Goal: Task Accomplishment & Management: Manage account settings

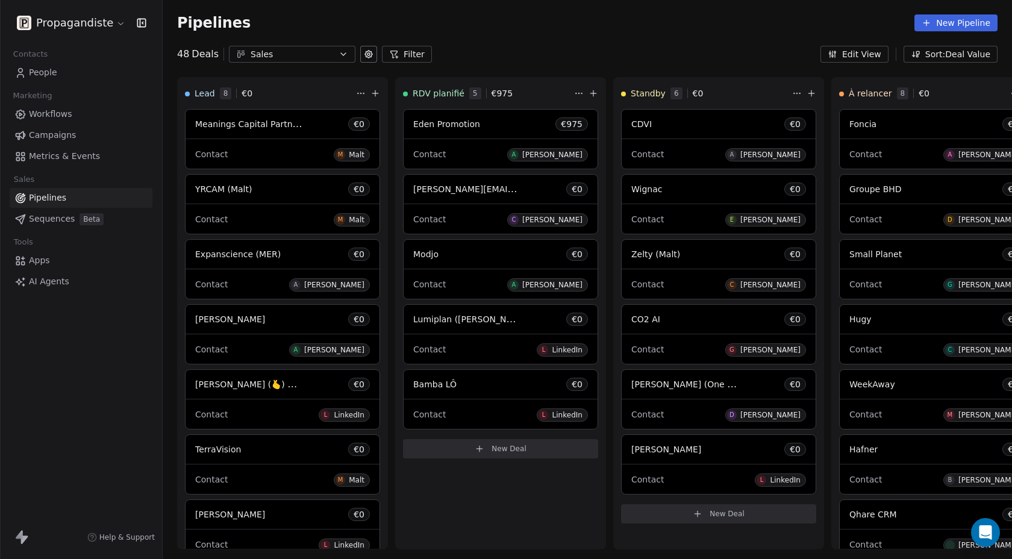
click at [48, 264] on span "Apps" at bounding box center [39, 260] width 21 height 13
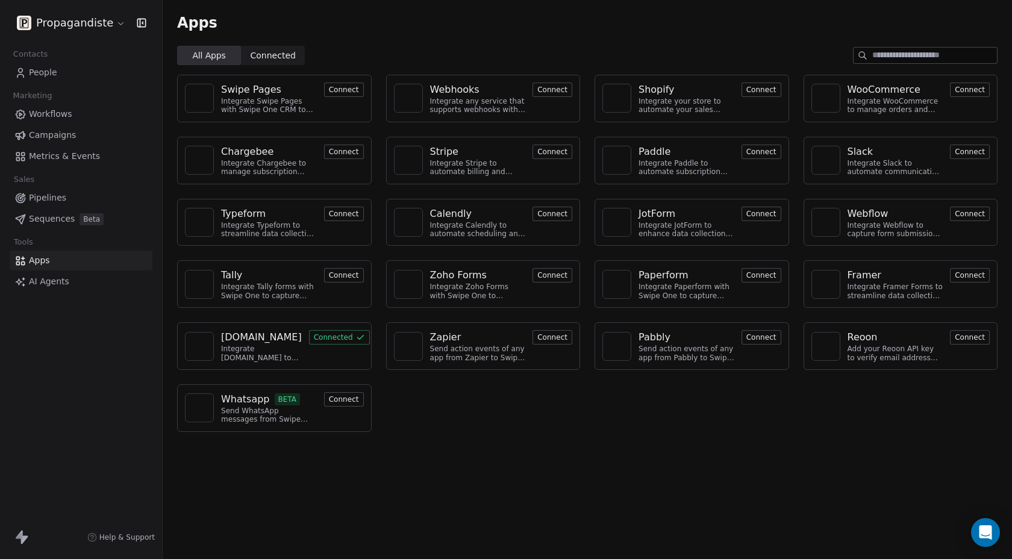
click at [556, 88] on button "Connect" at bounding box center [552, 90] width 40 height 14
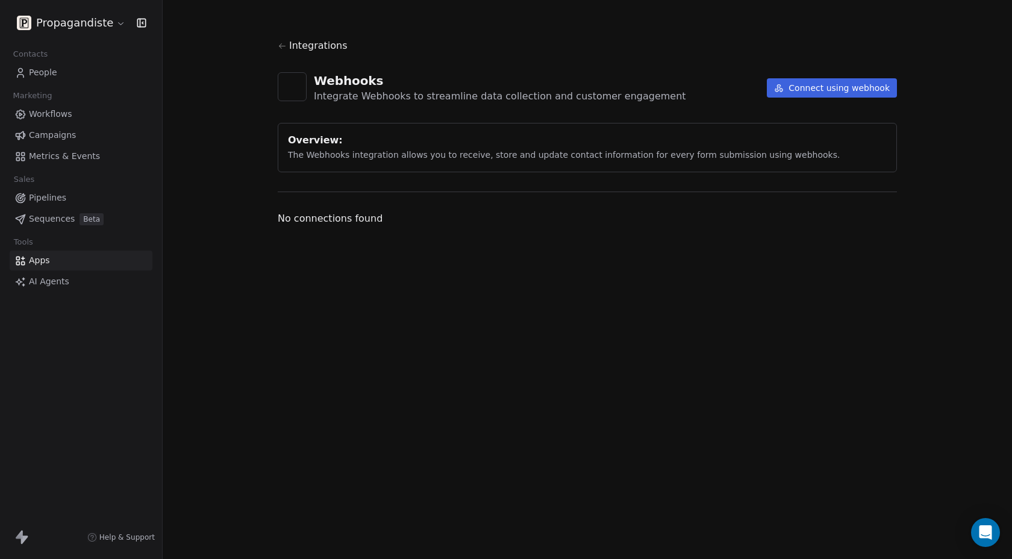
click at [821, 84] on button "Connect using webhook" at bounding box center [832, 87] width 130 height 19
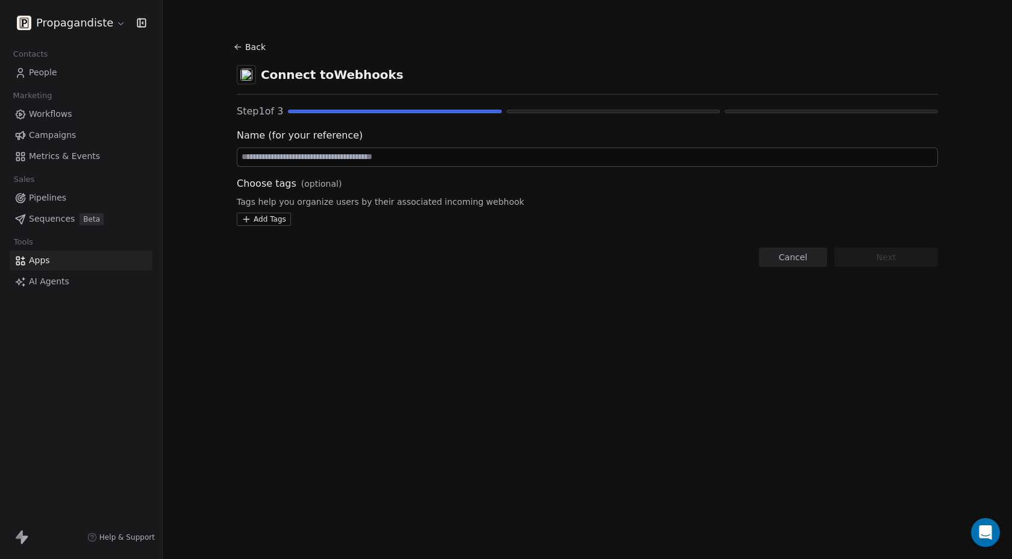
click at [382, 163] on input at bounding box center [587, 157] width 700 height 18
type input "*******"
click at [264, 219] on html "Propagandiste Contacts People Marketing Workflows Campaigns Metrics & Events Sa…" at bounding box center [506, 279] width 1012 height 559
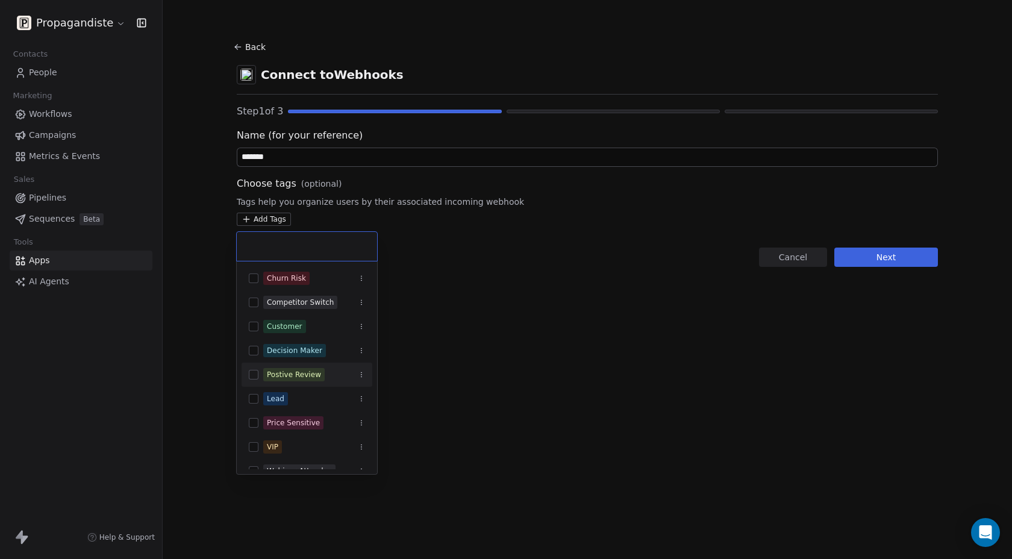
scroll to position [14, 0]
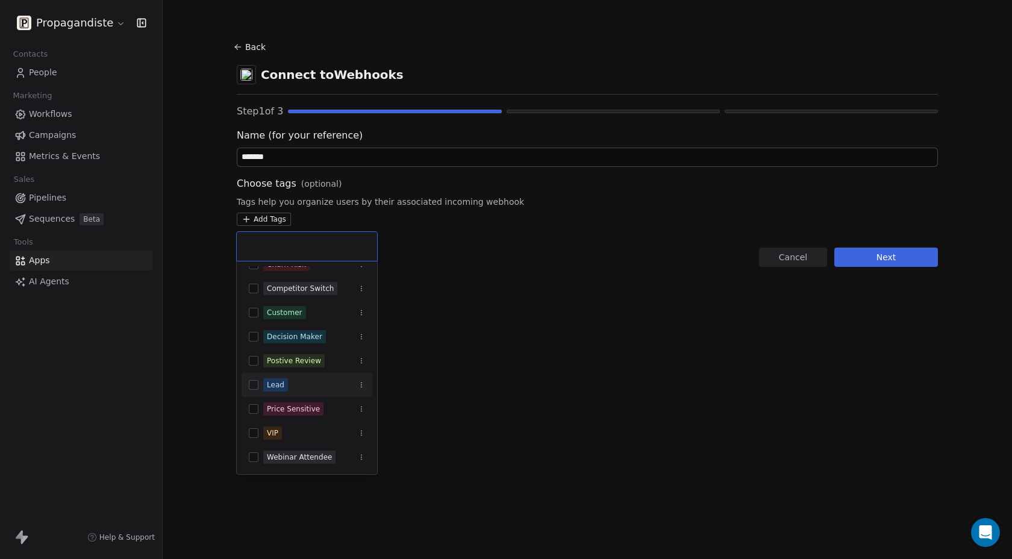
click at [627, 349] on html "Propagandiste Contacts People Marketing Workflows Campaigns Metrics & Events Sa…" at bounding box center [506, 279] width 1012 height 559
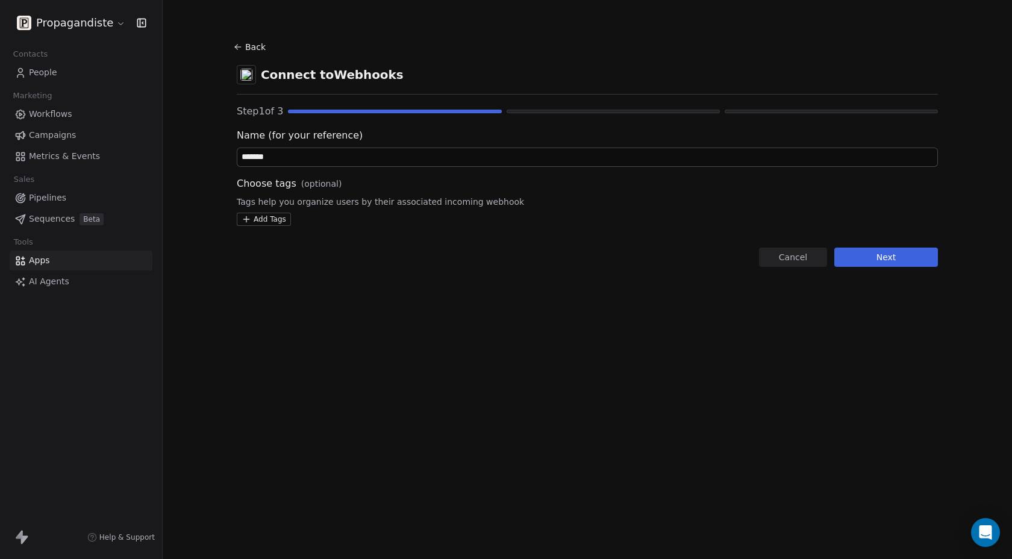
click at [880, 267] on section "Back Connect to Webhooks Step 1 of 3 Name (for your reference) ******* Choose t…" at bounding box center [587, 152] width 759 height 305
click at [862, 252] on button "Next" at bounding box center [886, 257] width 104 height 19
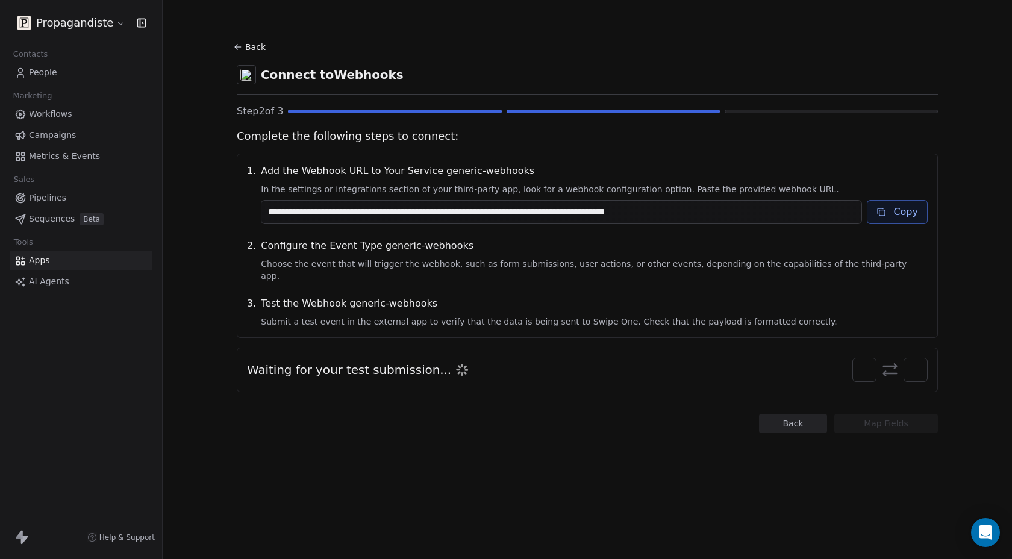
click at [57, 263] on link "Apps" at bounding box center [81, 261] width 143 height 20
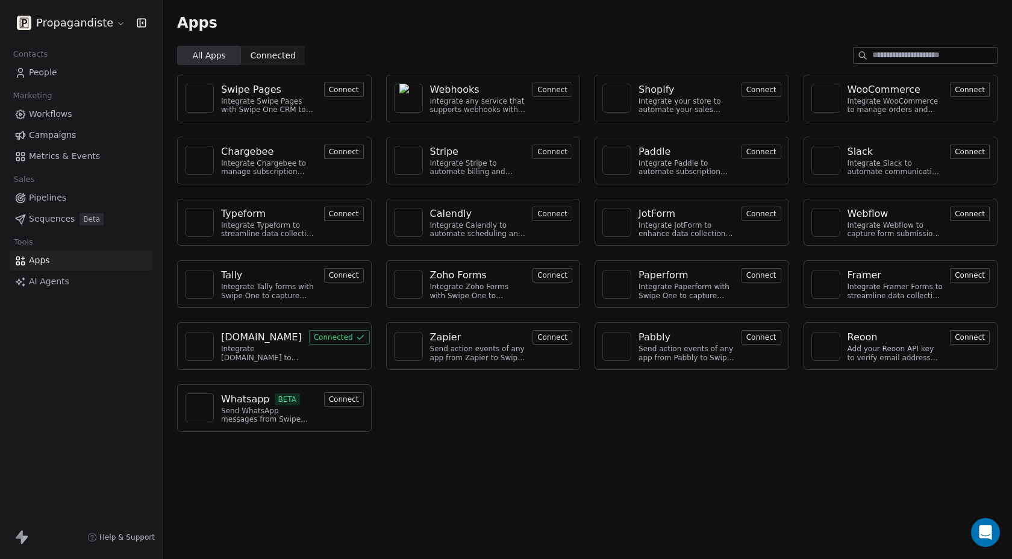
click at [335, 216] on button "Connect" at bounding box center [344, 214] width 40 height 14
click at [348, 273] on button "Connect" at bounding box center [344, 275] width 40 height 14
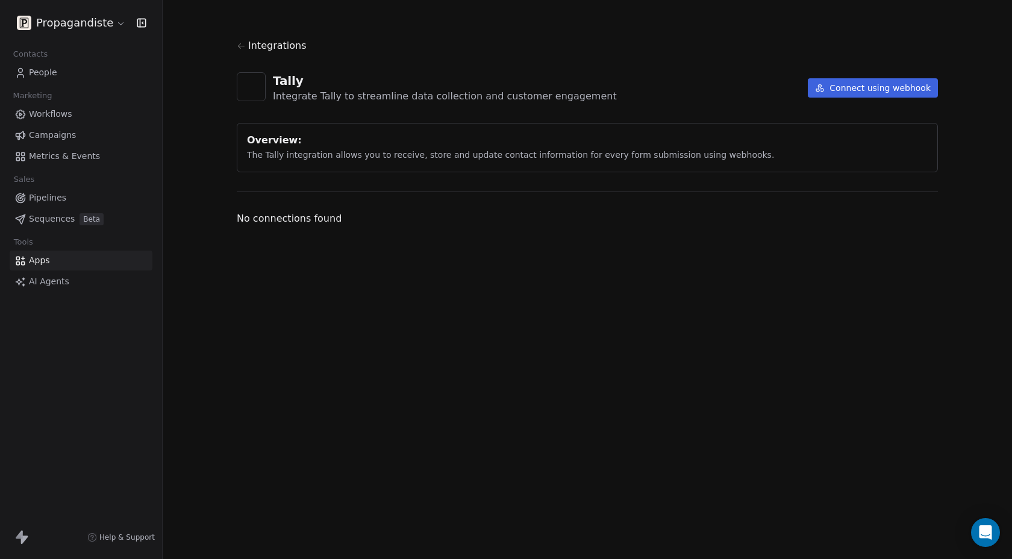
click at [859, 94] on button "Connect using webhook" at bounding box center [873, 87] width 130 height 19
click at [54, 155] on span "Metrics & Events" at bounding box center [64, 156] width 71 height 13
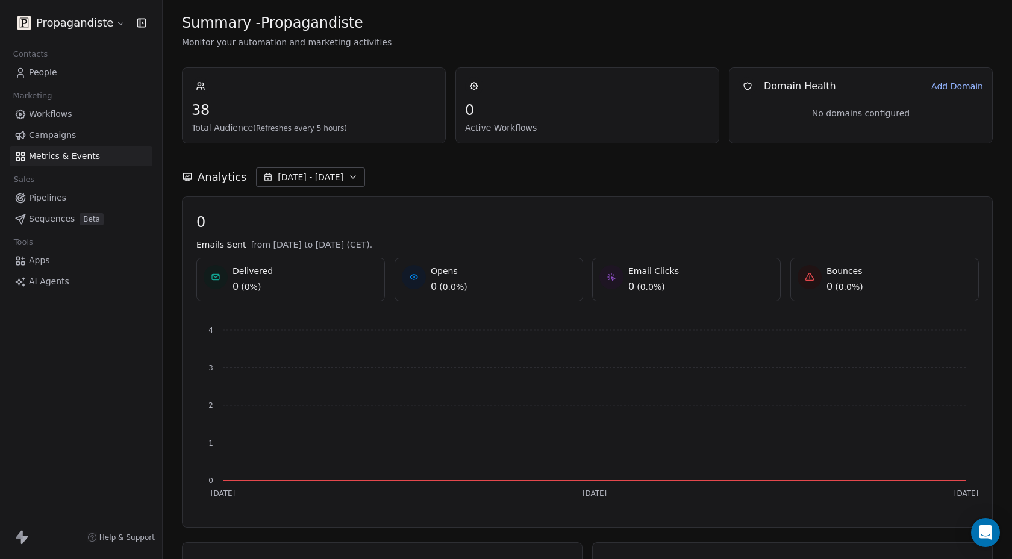
click at [64, 110] on span "Workflows" at bounding box center [50, 114] width 43 height 13
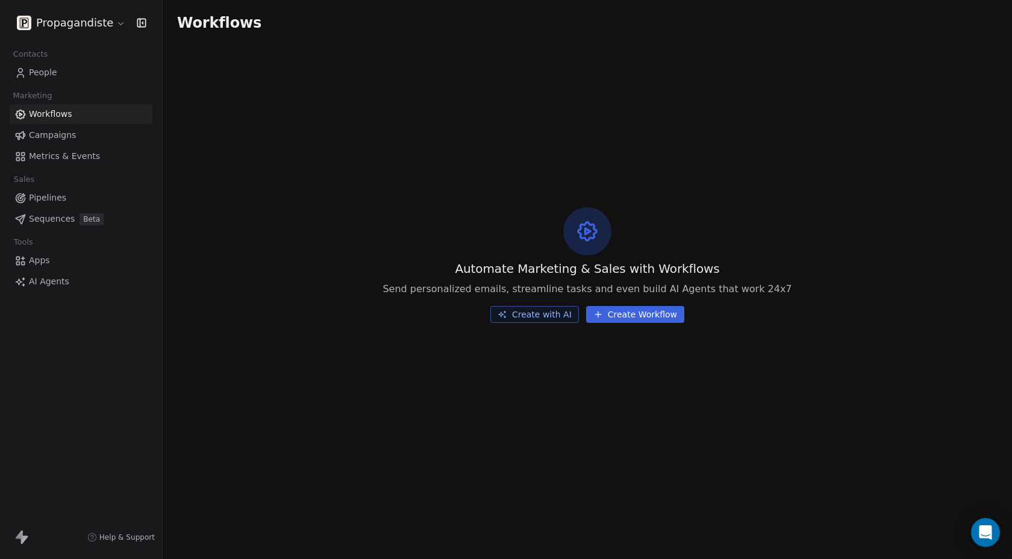
click at [20, 536] on icon at bounding box center [19, 534] width 7 height 8
click at [71, 24] on html "Propagandiste Contacts People Marketing Workflows Campaigns Metrics & Events Sa…" at bounding box center [506, 279] width 1012 height 559
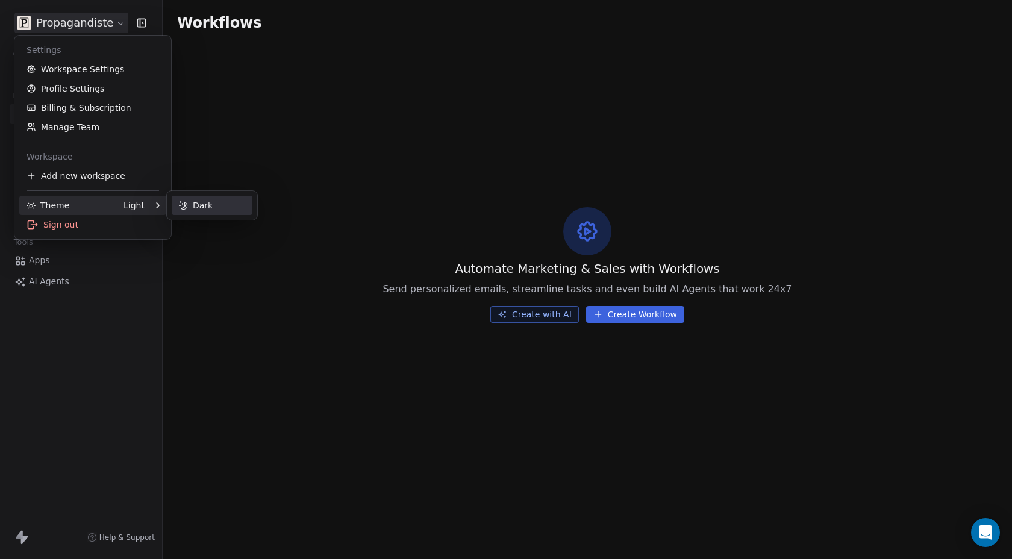
click at [208, 201] on div "Dark" at bounding box center [212, 205] width 81 height 19
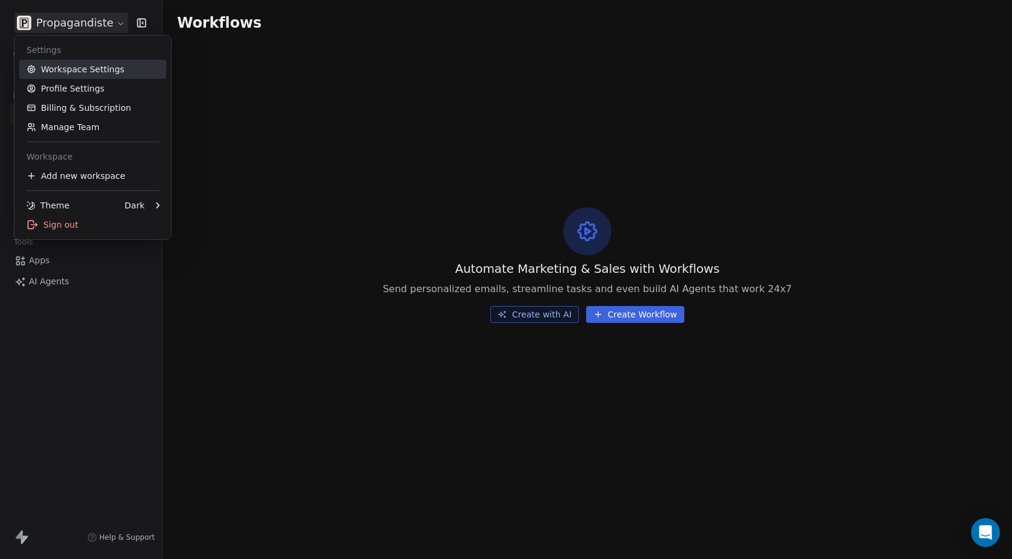
click at [107, 73] on link "Workspace Settings" at bounding box center [92, 69] width 147 height 19
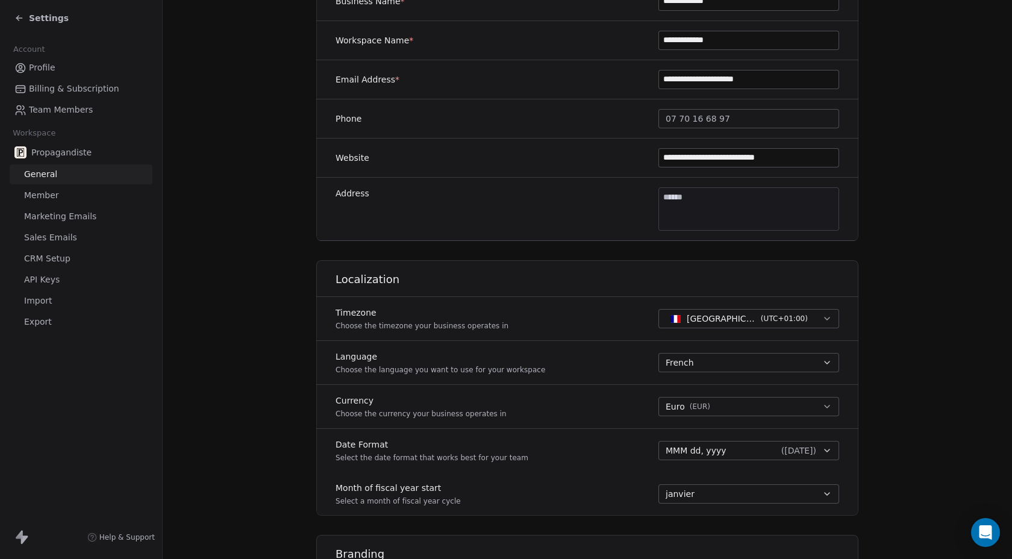
scroll to position [231, 0]
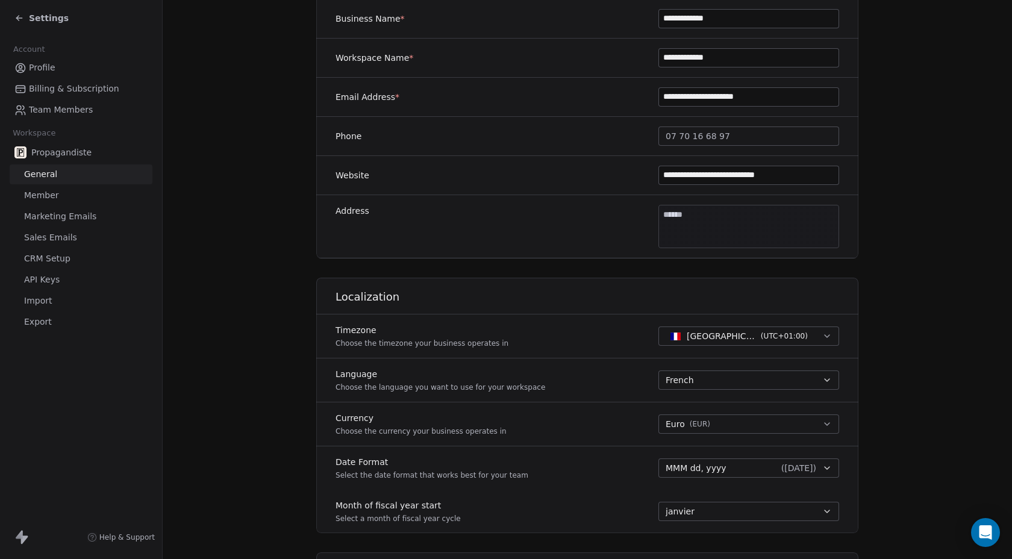
click at [781, 472] on span "( [DATE] )" at bounding box center [798, 468] width 35 height 12
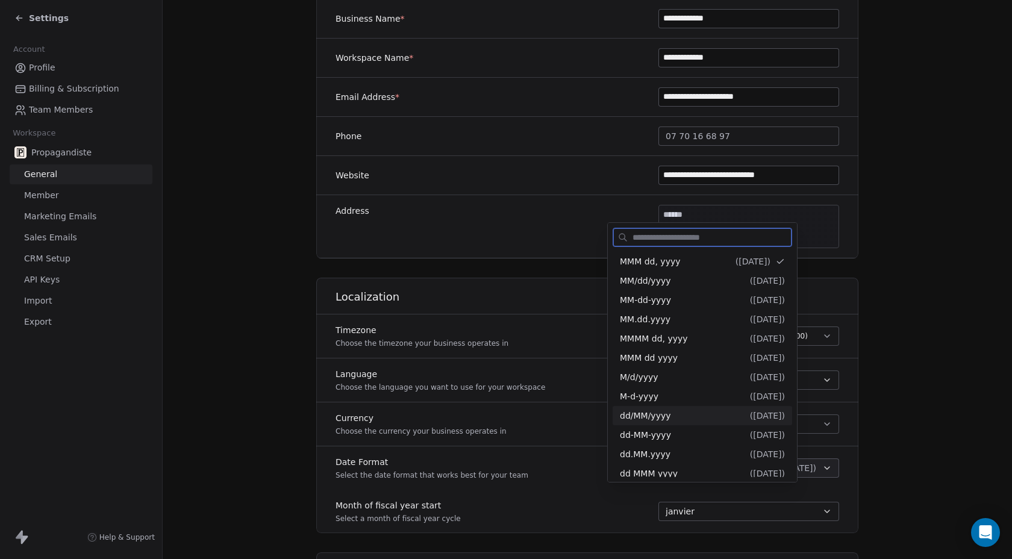
click at [666, 411] on span "dd/MM/yyyy" at bounding box center [645, 416] width 51 height 10
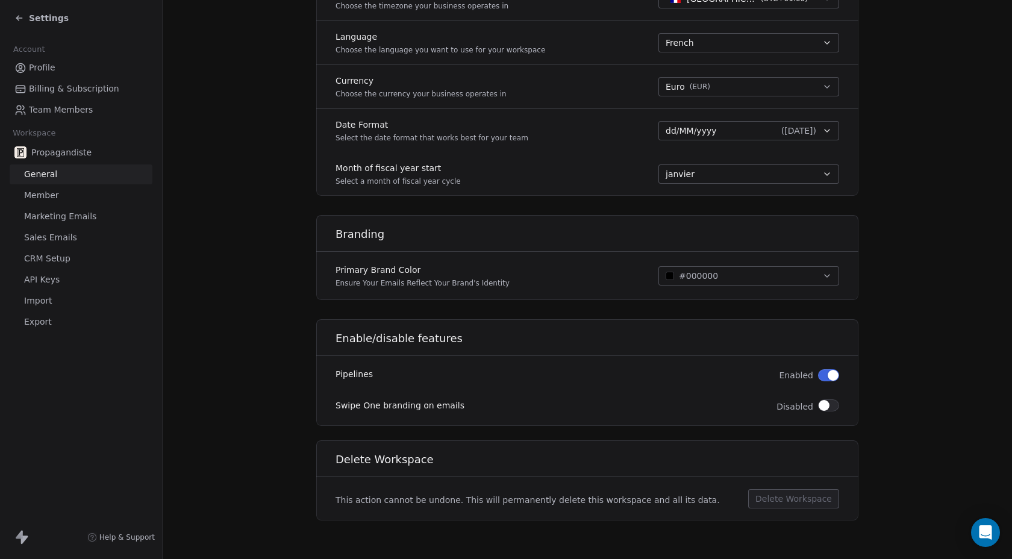
scroll to position [0, 0]
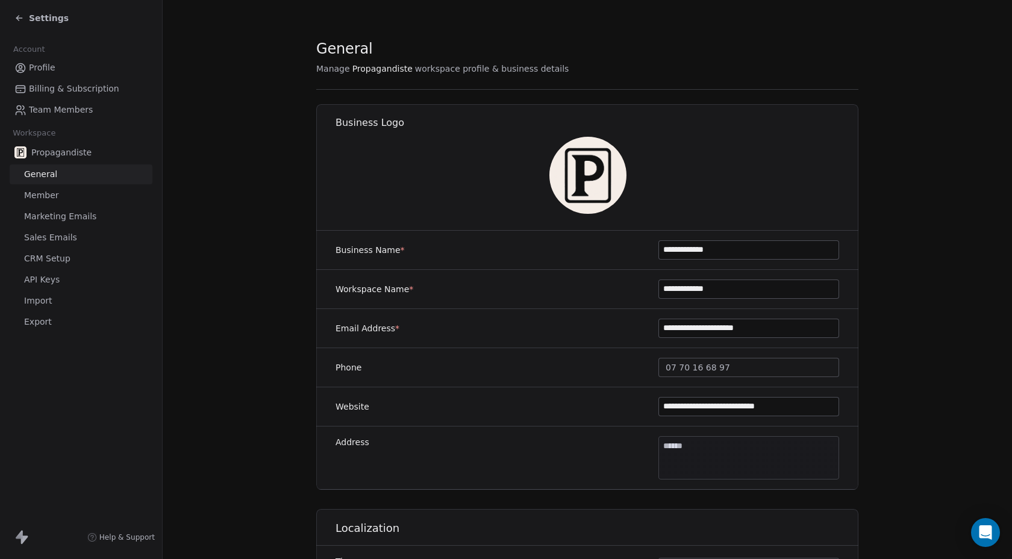
click at [68, 157] on span "Propagandiste" at bounding box center [61, 152] width 60 height 12
click at [54, 214] on span "Marketing Emails" at bounding box center [60, 216] width 72 height 13
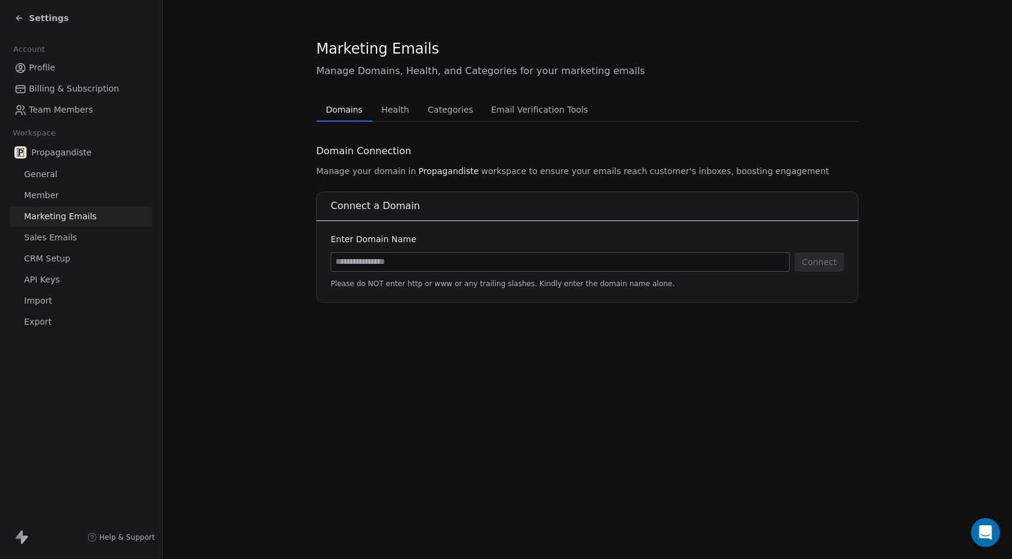
click at [55, 237] on span "Sales Emails" at bounding box center [50, 237] width 53 height 13
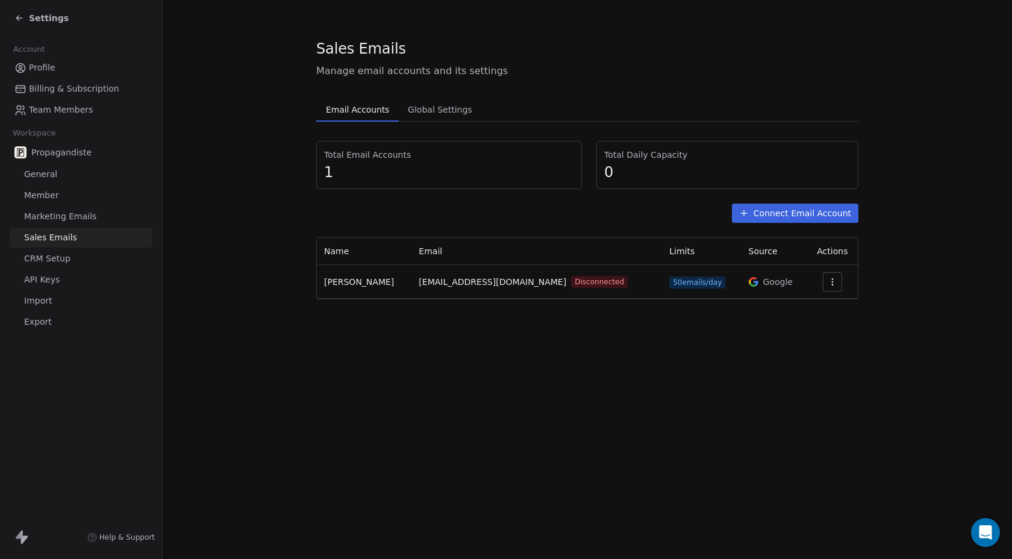
click at [61, 257] on span "CRM Setup" at bounding box center [47, 258] width 46 height 13
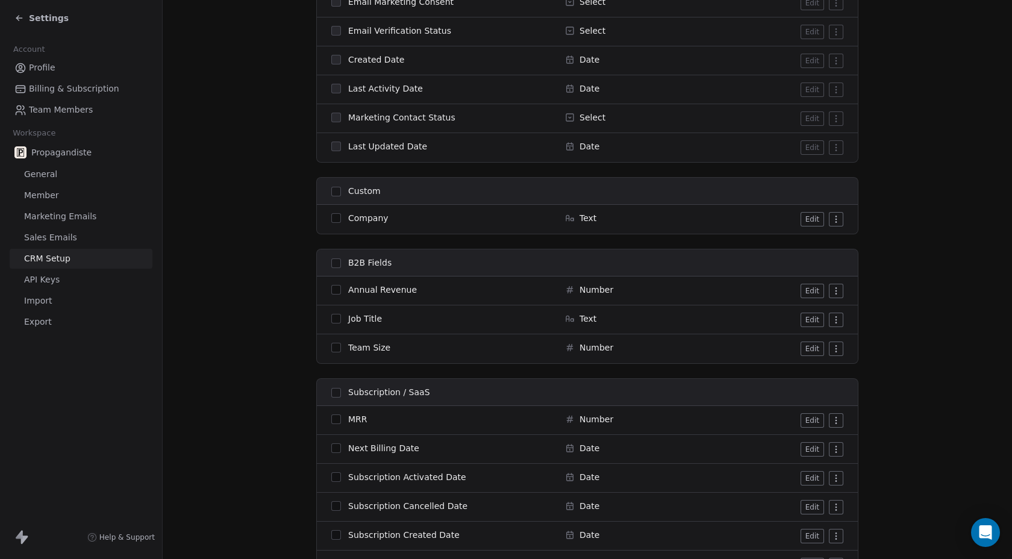
scroll to position [775, 0]
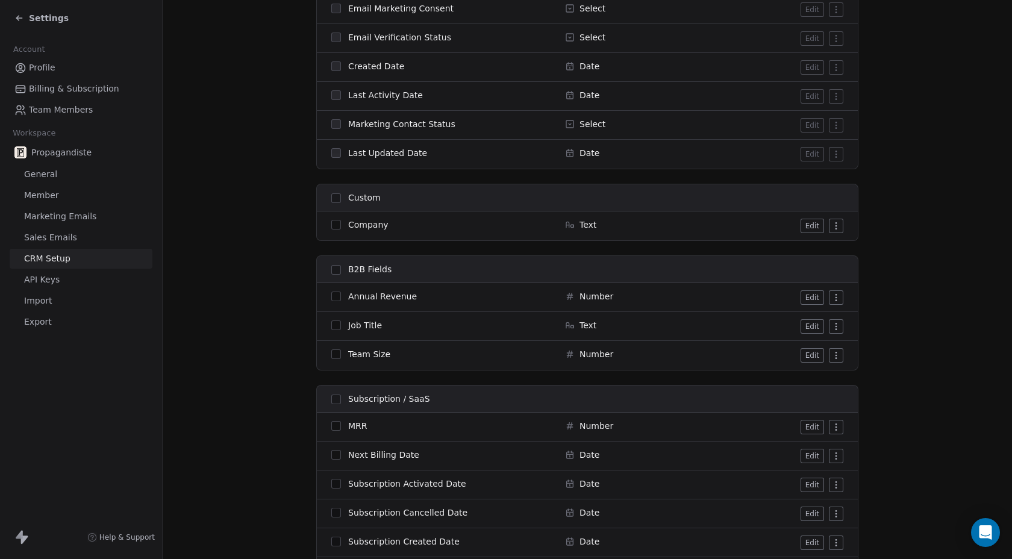
click at [42, 291] on link "Import" at bounding box center [81, 301] width 143 height 20
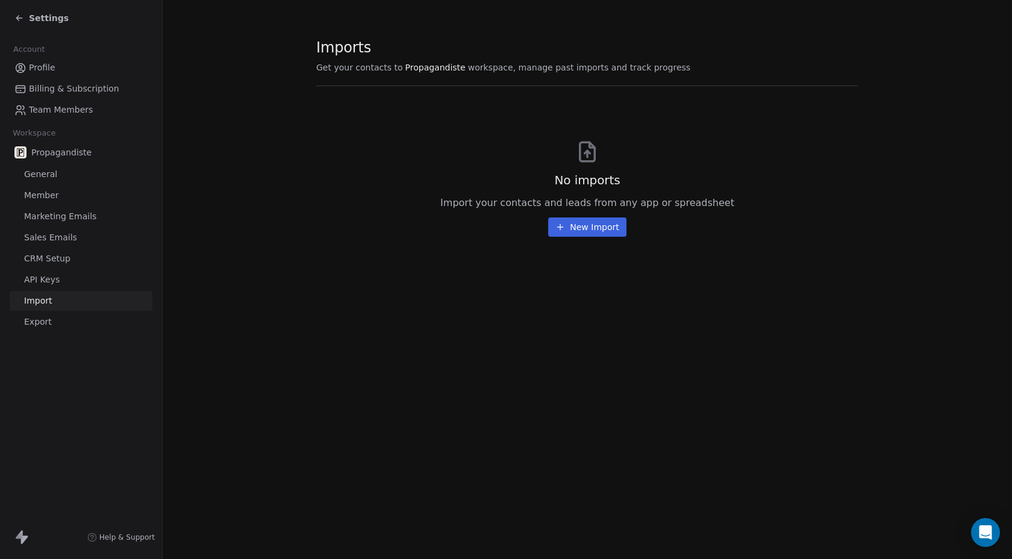
click at [54, 213] on span "Marketing Emails" at bounding box center [60, 216] width 72 height 13
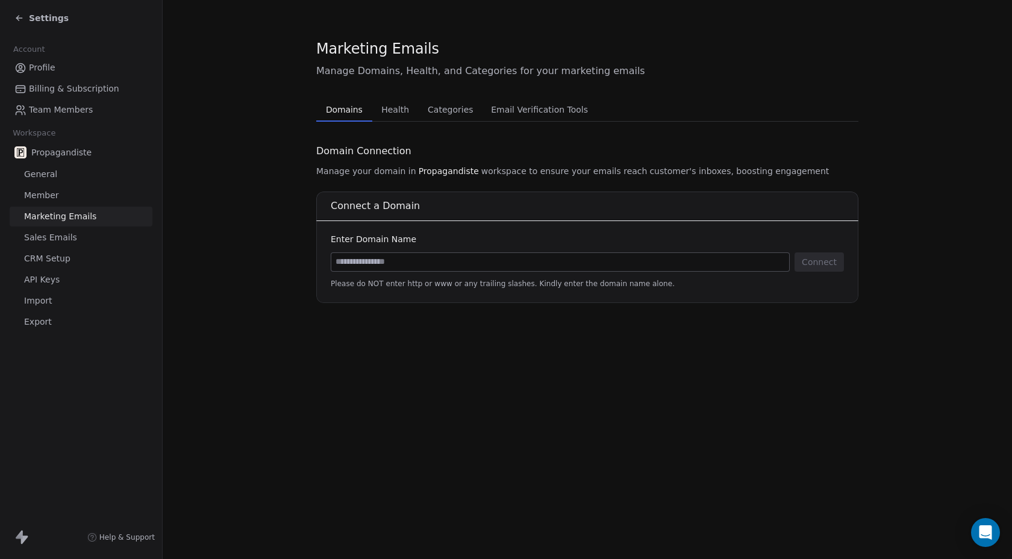
click at [505, 112] on span "Email Verification Tools" at bounding box center [539, 109] width 107 height 17
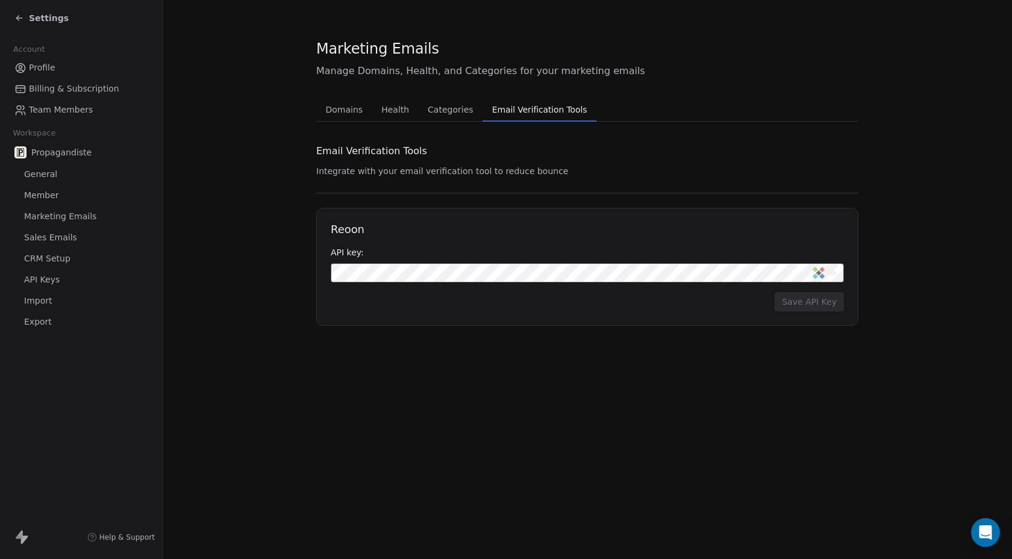
click at [459, 120] on button "Categories Categories" at bounding box center [451, 110] width 64 height 24
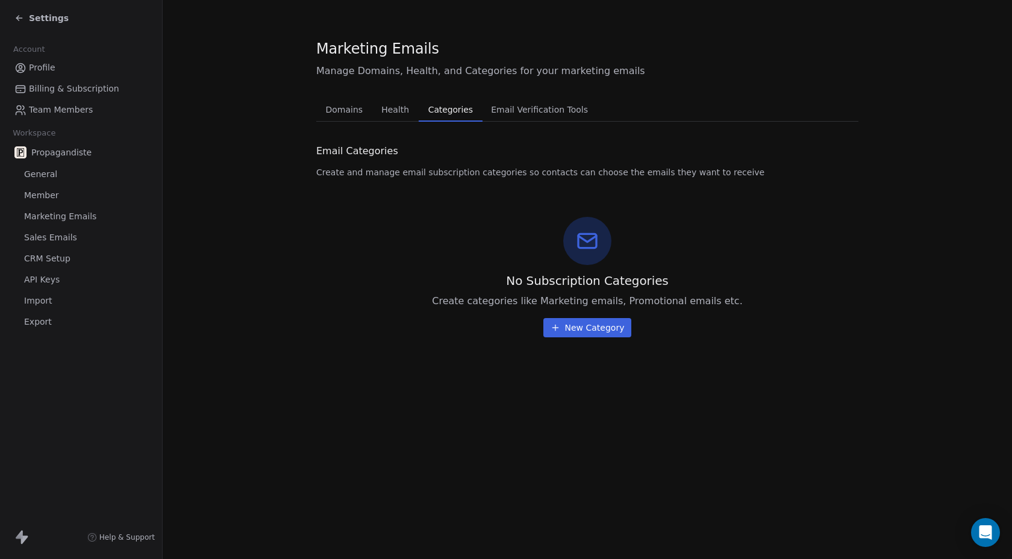
click at [401, 112] on span "Health" at bounding box center [394, 109] width 37 height 17
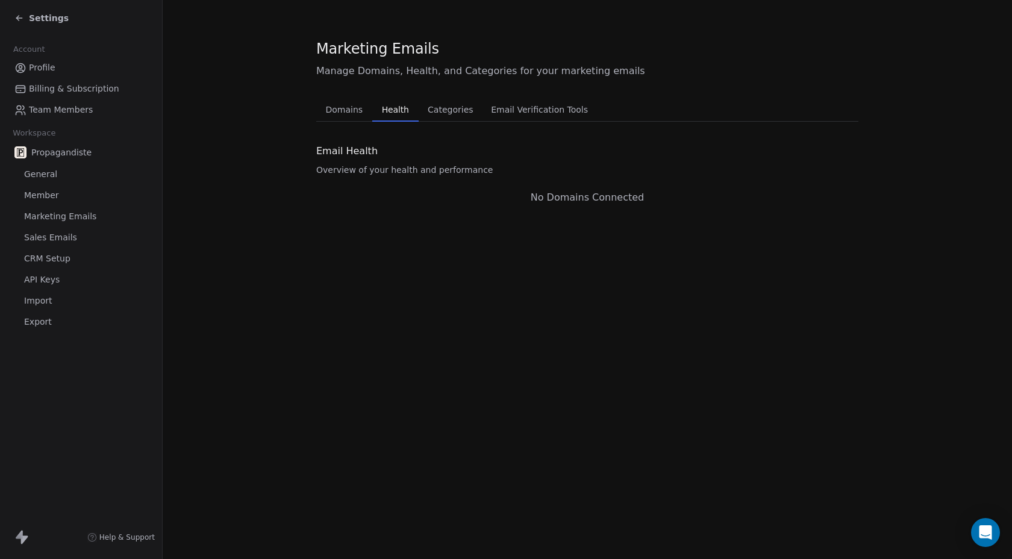
click at [346, 112] on span "Domains" at bounding box center [344, 109] width 47 height 17
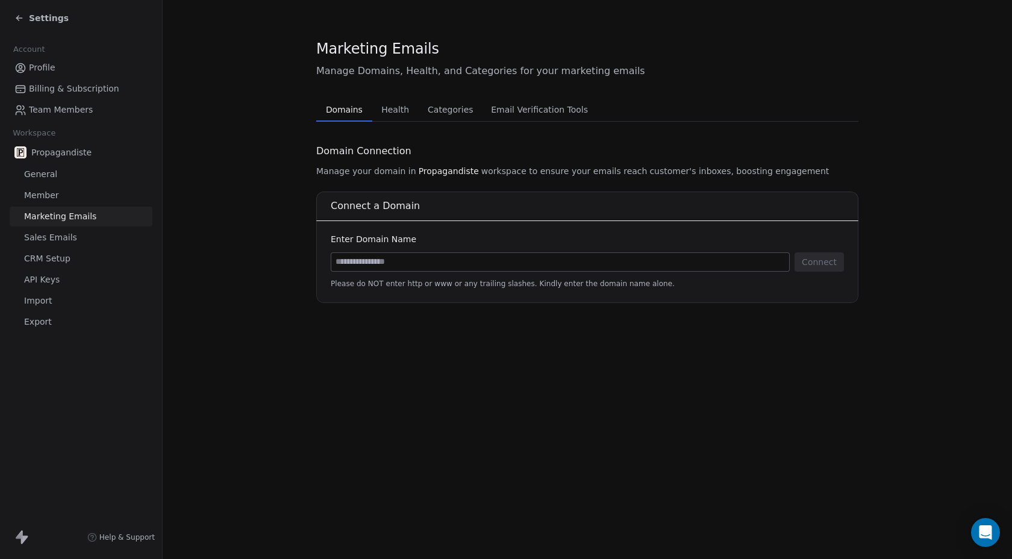
click at [462, 266] on input at bounding box center [560, 262] width 458 height 18
click at [75, 242] on link "Sales Emails" at bounding box center [81, 238] width 143 height 20
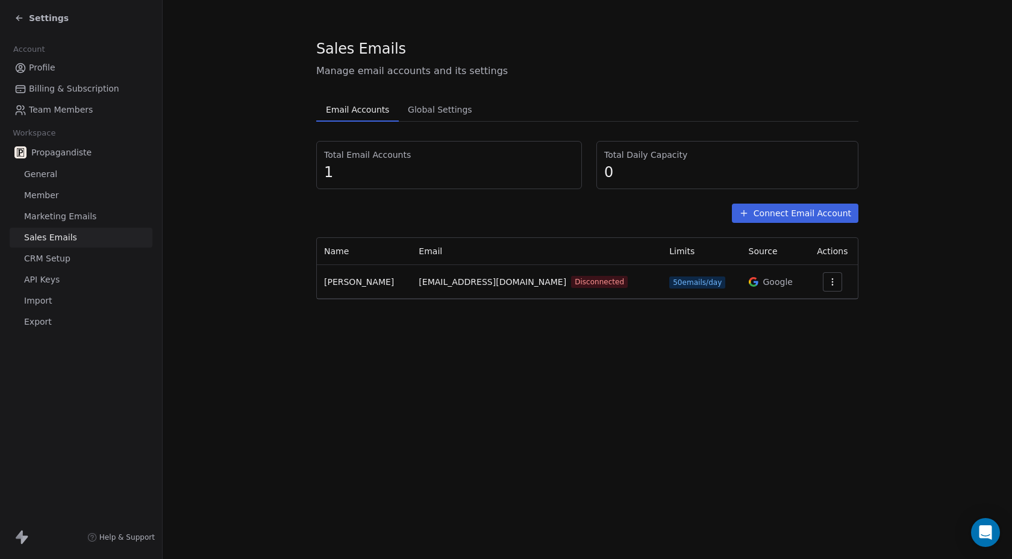
click at [799, 208] on button "Connect Email Account" at bounding box center [795, 213] width 126 height 19
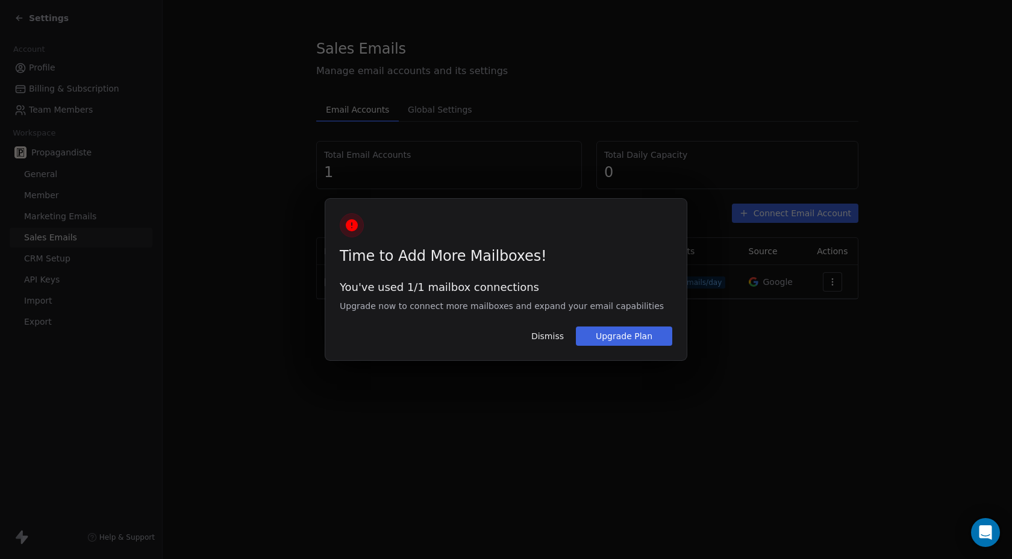
click at [559, 335] on button "Dismiss" at bounding box center [547, 336] width 47 height 20
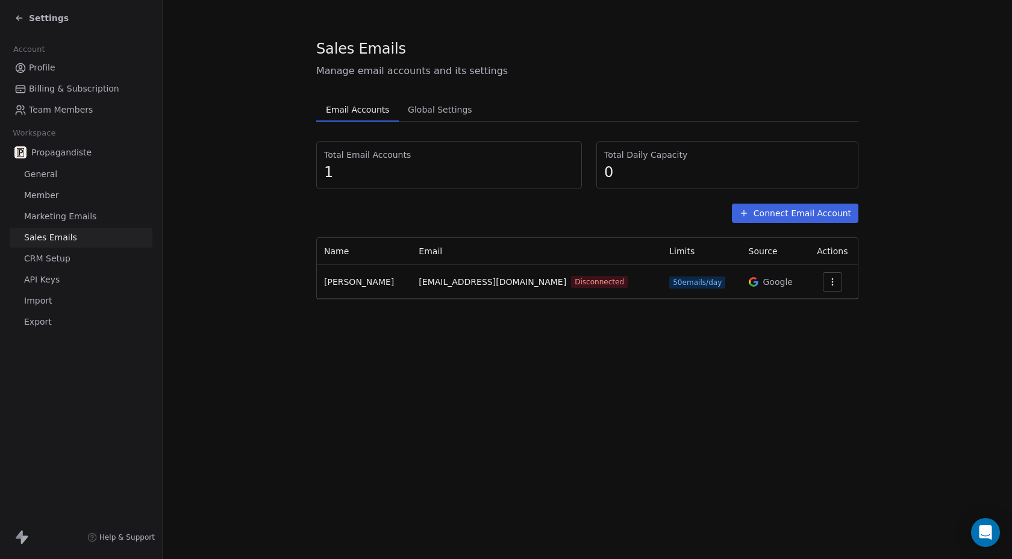
click at [823, 279] on button "button" at bounding box center [832, 281] width 19 height 19
click at [783, 329] on span "Delete" at bounding box center [797, 328] width 28 height 13
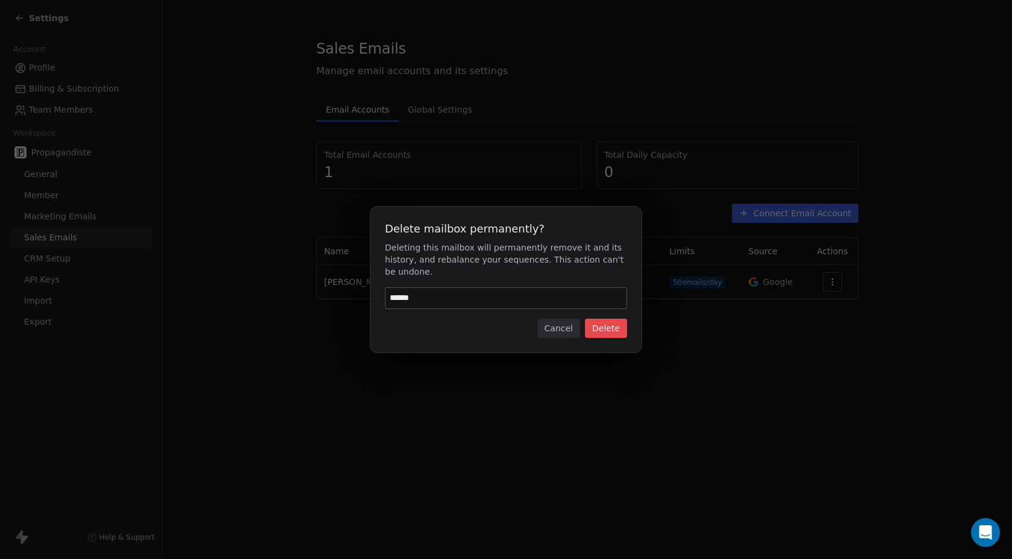
type input "******"
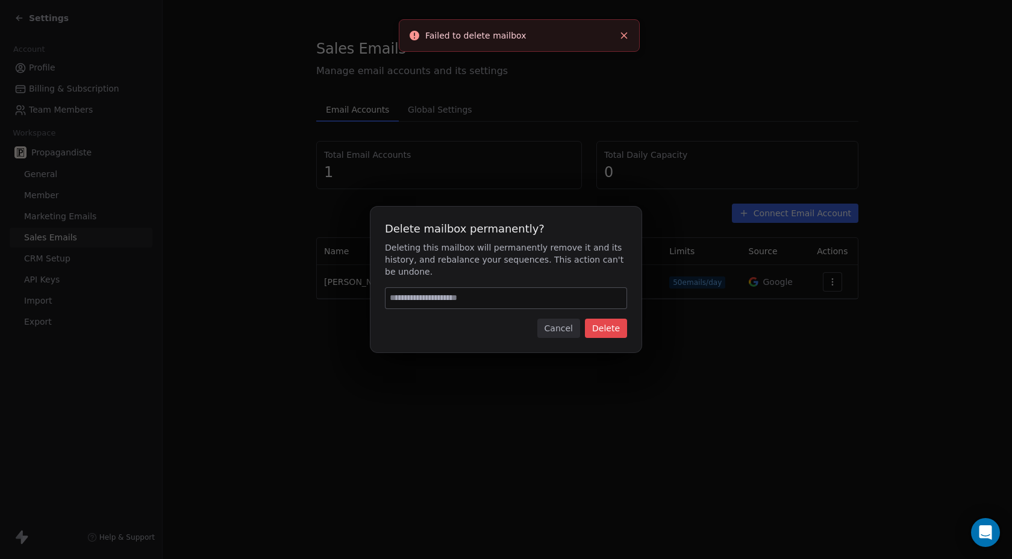
click at [615, 441] on div "Delete mailbox permanently? Deleting this mailbox will permanently remove it an…" at bounding box center [506, 279] width 1012 height 559
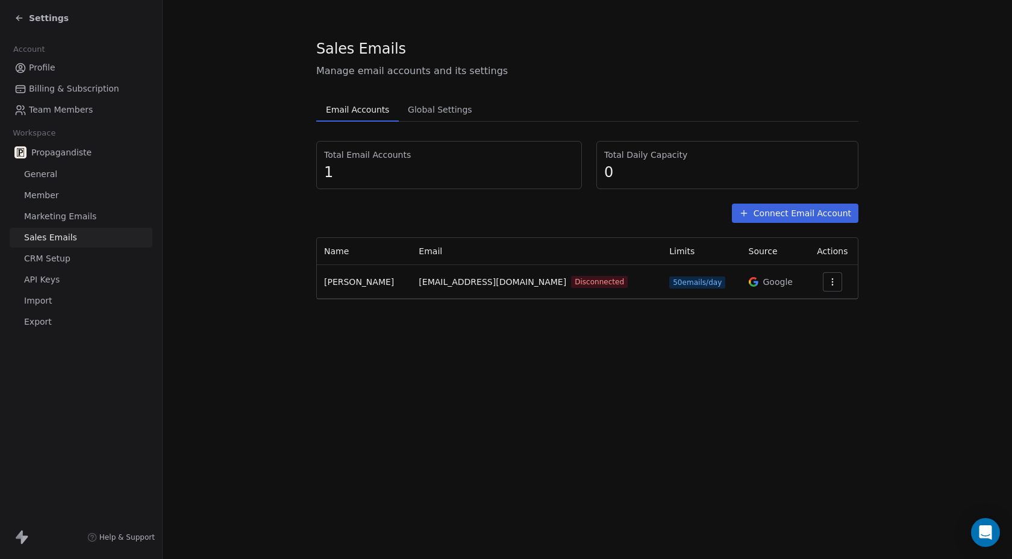
click at [479, 283] on span "[EMAIL_ADDRESS][DOMAIN_NAME]" at bounding box center [493, 282] width 148 height 13
click at [66, 158] on span "Propagandiste" at bounding box center [61, 152] width 60 height 12
click at [57, 106] on span "Team Members" at bounding box center [61, 110] width 64 height 13
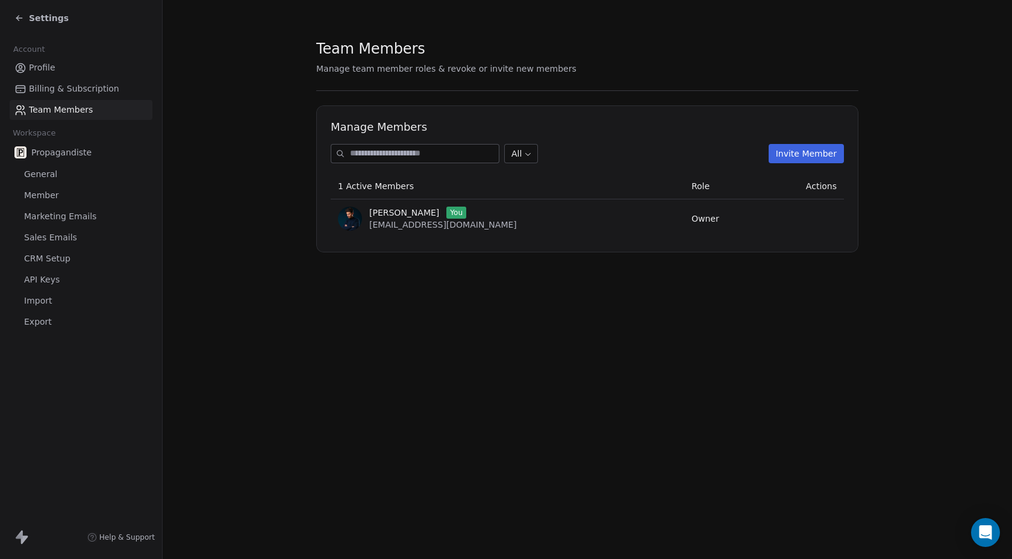
click at [45, 72] on span "Profile" at bounding box center [42, 67] width 26 height 13
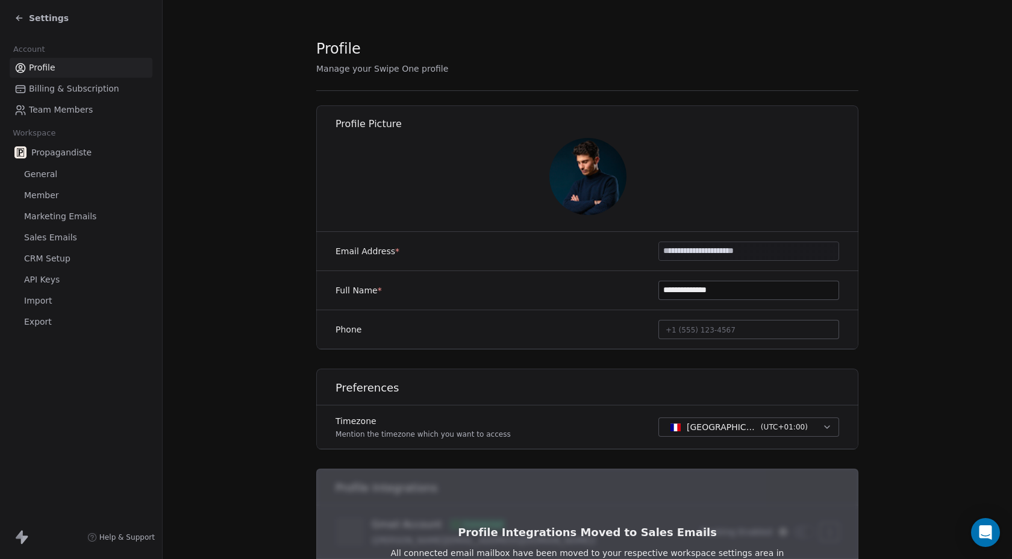
click at [46, 81] on link "Billing & Subscription" at bounding box center [81, 89] width 143 height 20
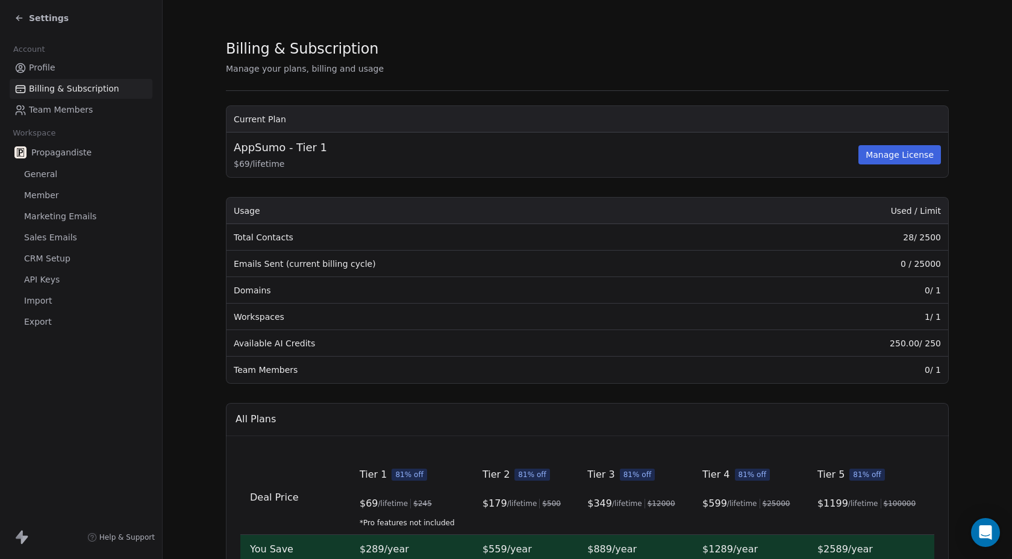
click at [51, 223] on link "Marketing Emails" at bounding box center [81, 217] width 143 height 20
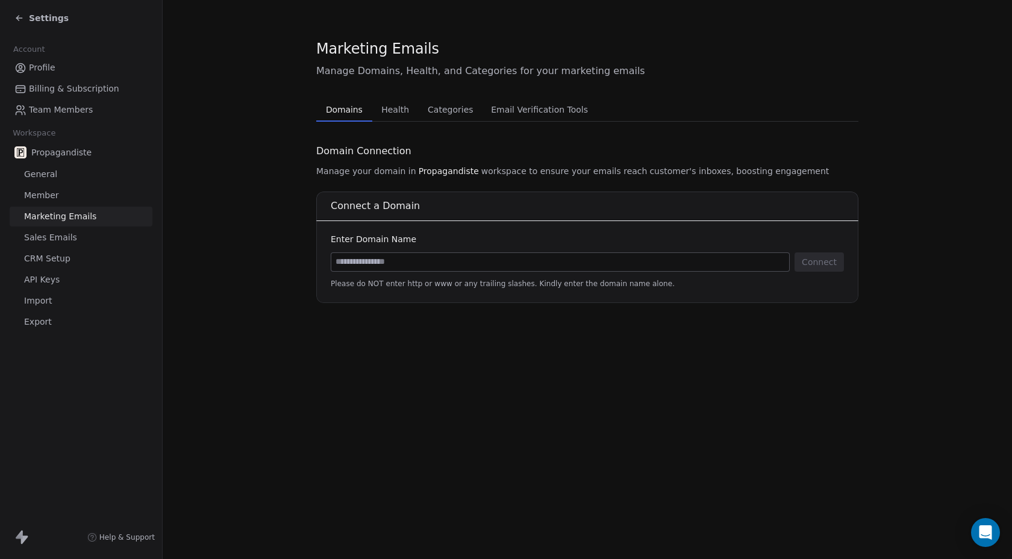
click at [41, 189] on span "Member" at bounding box center [41, 195] width 35 height 13
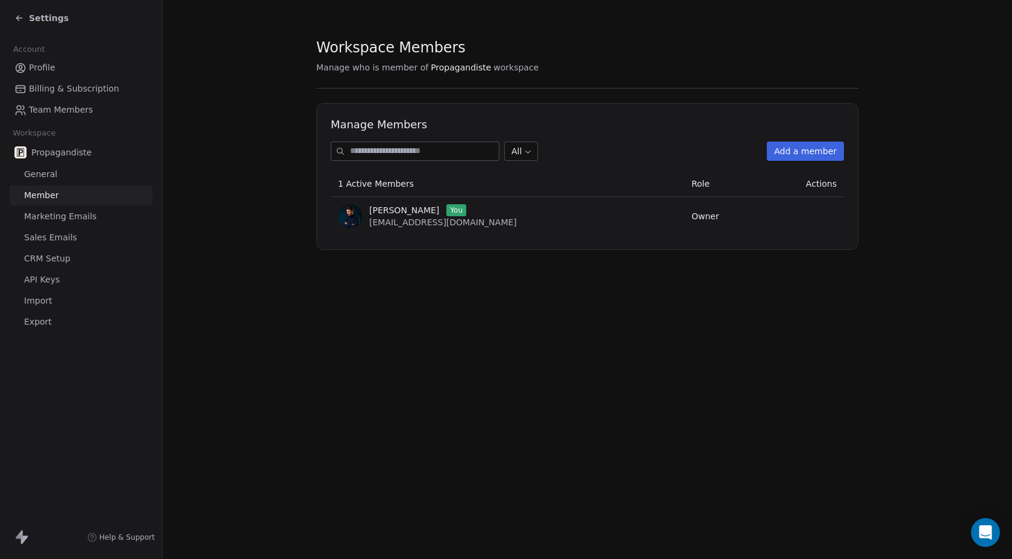
click at [59, 154] on span "Propagandiste" at bounding box center [61, 152] width 60 height 12
click at [39, 64] on span "Profile" at bounding box center [42, 67] width 26 height 13
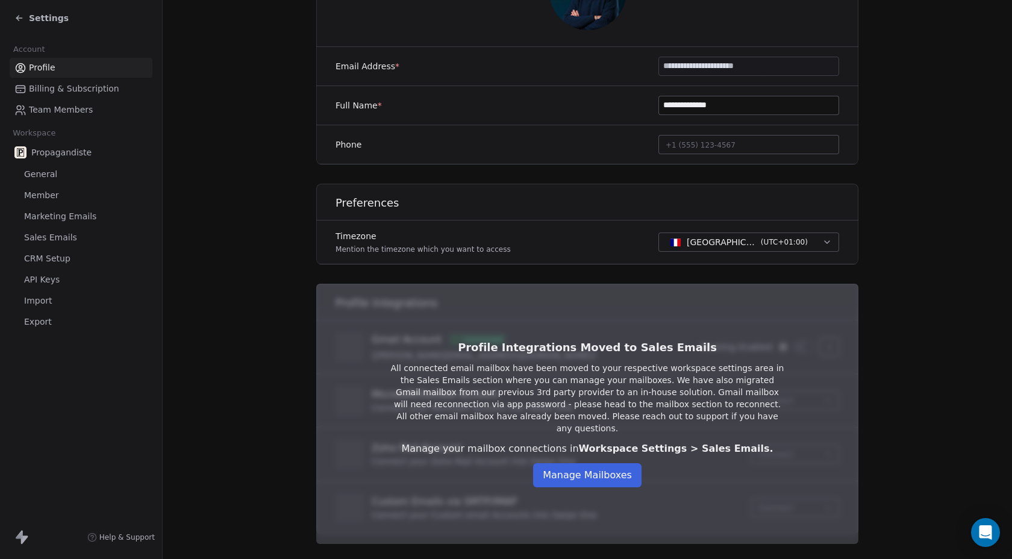
scroll to position [208, 0]
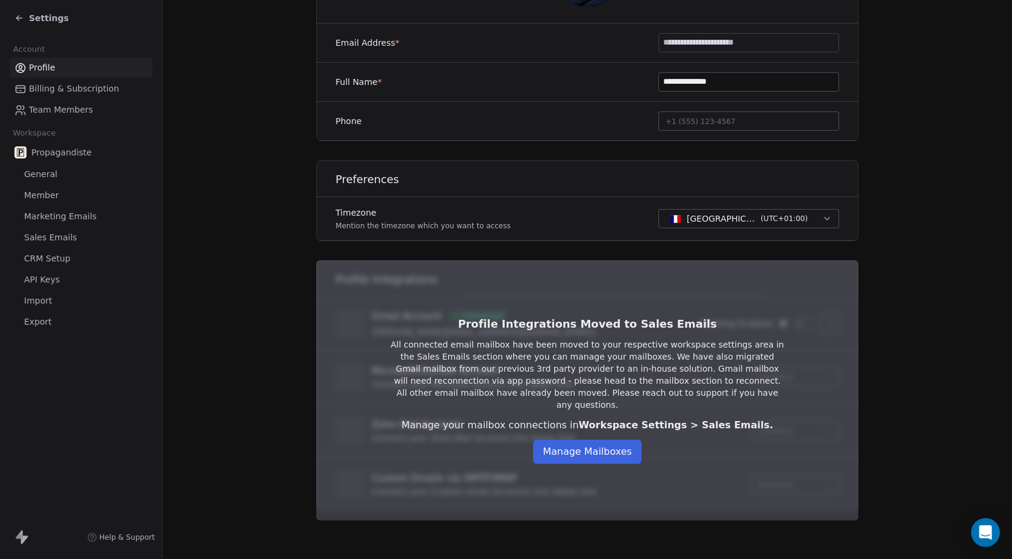
click at [584, 440] on button "Manage Mailboxes" at bounding box center [587, 452] width 108 height 24
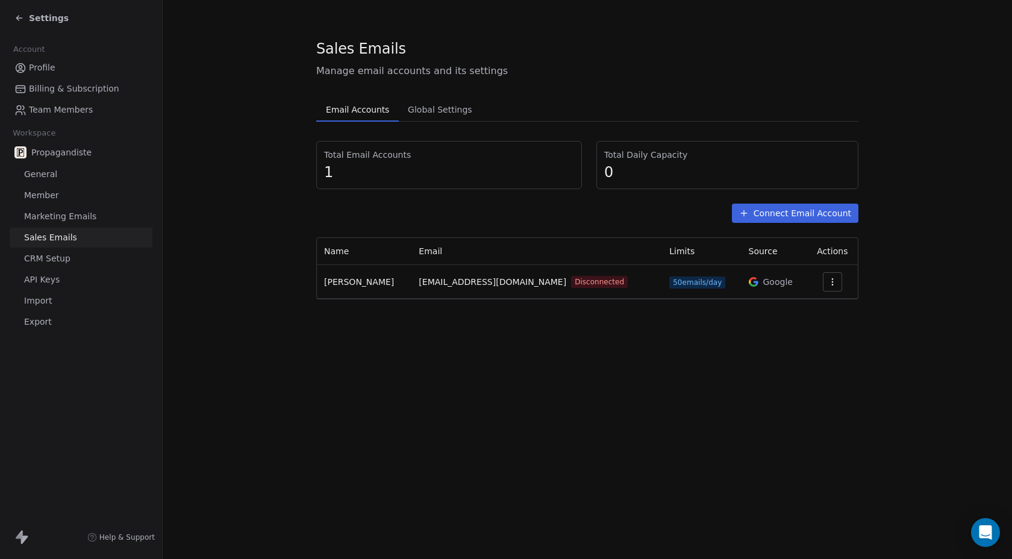
click at [429, 108] on span "Global Settings" at bounding box center [440, 109] width 74 height 17
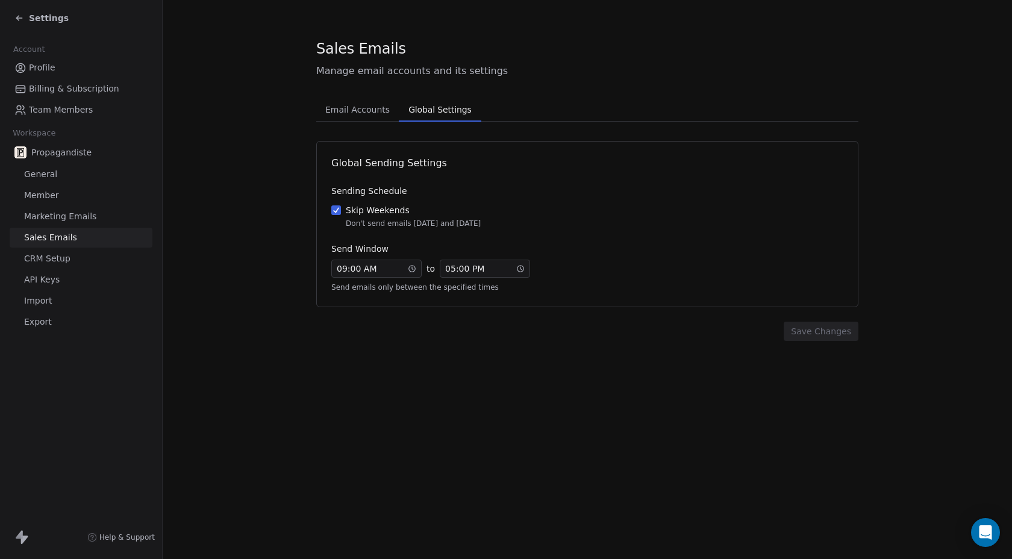
click at [351, 108] on span "Email Accounts" at bounding box center [357, 109] width 74 height 17
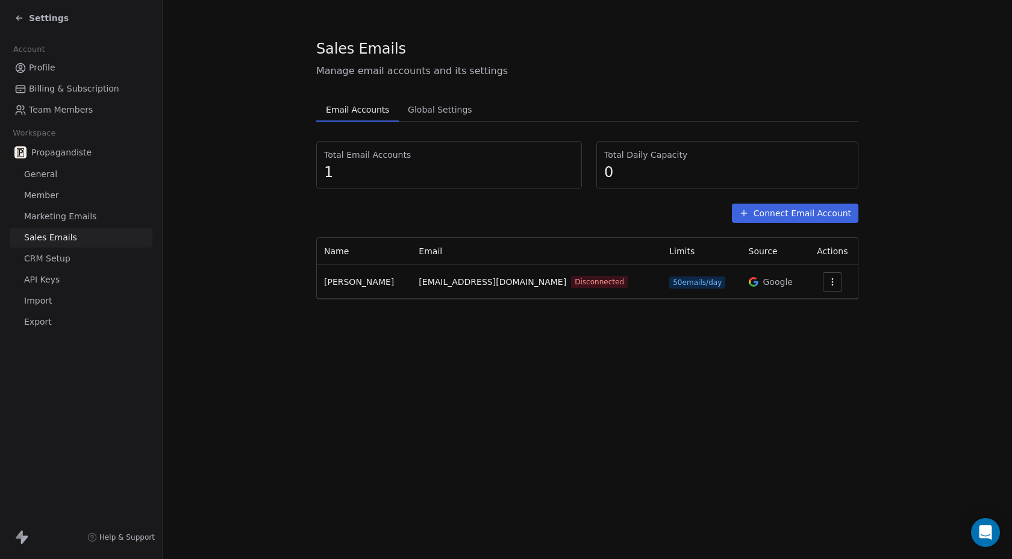
click at [838, 287] on div at bounding box center [832, 281] width 36 height 19
click at [827, 283] on icon "button" at bounding box center [832, 282] width 10 height 10
click at [803, 305] on span "Reconnect" at bounding box center [805, 309] width 45 height 13
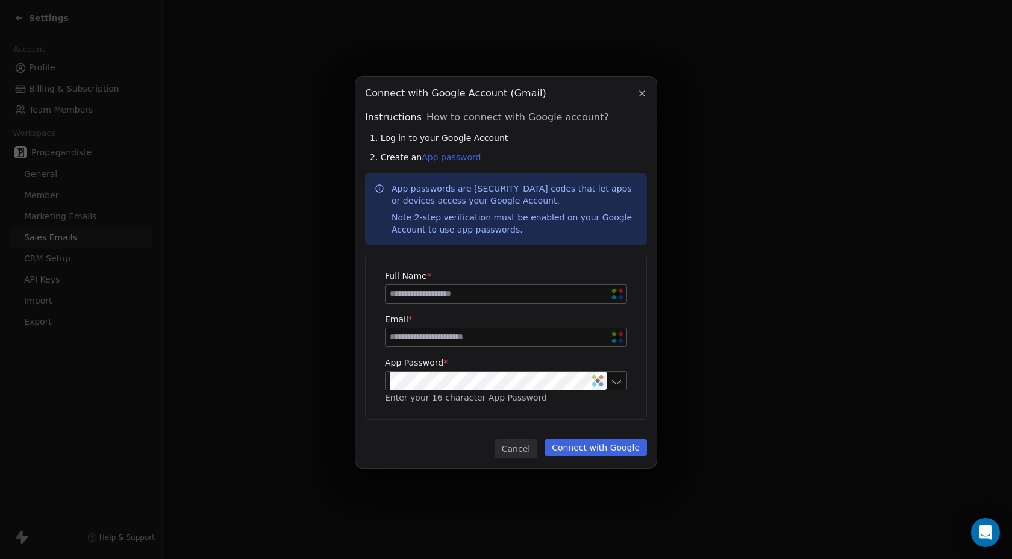
click at [558, 335] on input at bounding box center [505, 337] width 241 height 18
click at [459, 297] on input at bounding box center [505, 294] width 241 height 18
click at [456, 295] on input "*******" at bounding box center [505, 294] width 241 height 18
type input "**********"
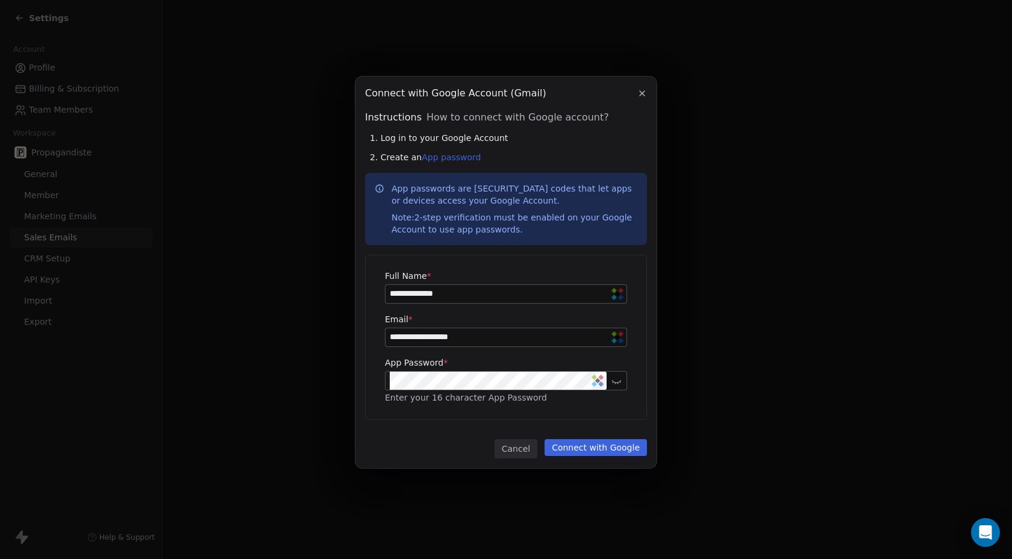
click at [591, 417] on div "**********" at bounding box center [506, 337] width 281 height 164
click at [581, 447] on button "Connect with Google" at bounding box center [595, 447] width 102 height 17
click at [614, 383] on icon at bounding box center [616, 380] width 9 height 9
click at [461, 329] on input "**********" at bounding box center [505, 337] width 241 height 18
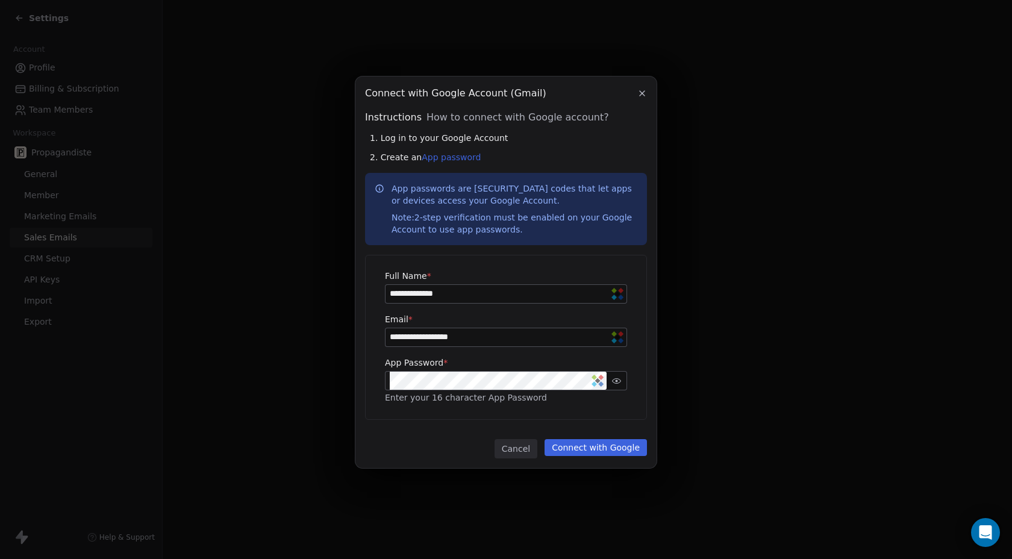
click at [461, 329] on input "**********" at bounding box center [505, 337] width 241 height 18
click at [523, 454] on button "Cancel" at bounding box center [515, 448] width 43 height 19
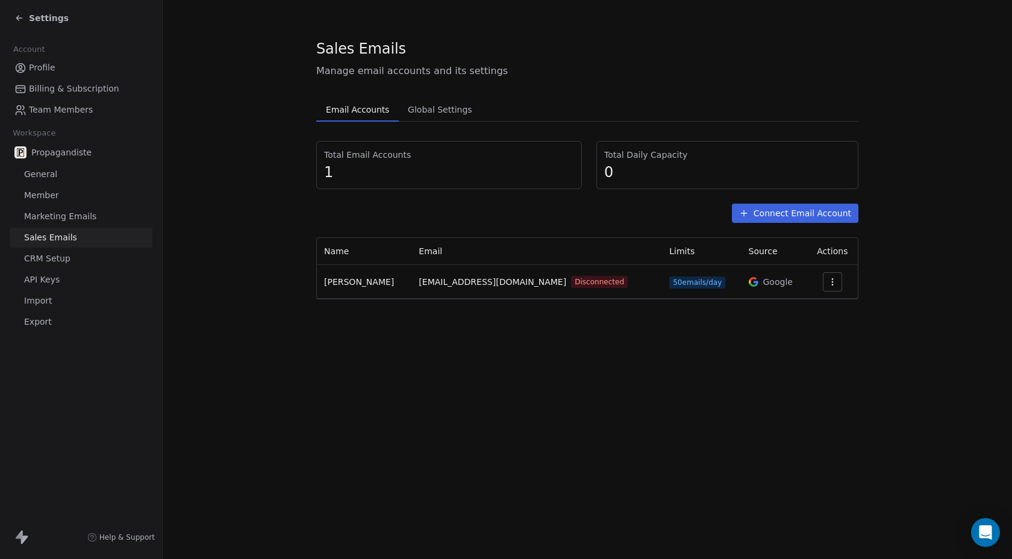
click at [831, 273] on button "button" at bounding box center [832, 281] width 19 height 19
click at [797, 329] on span "Delete" at bounding box center [797, 328] width 28 height 13
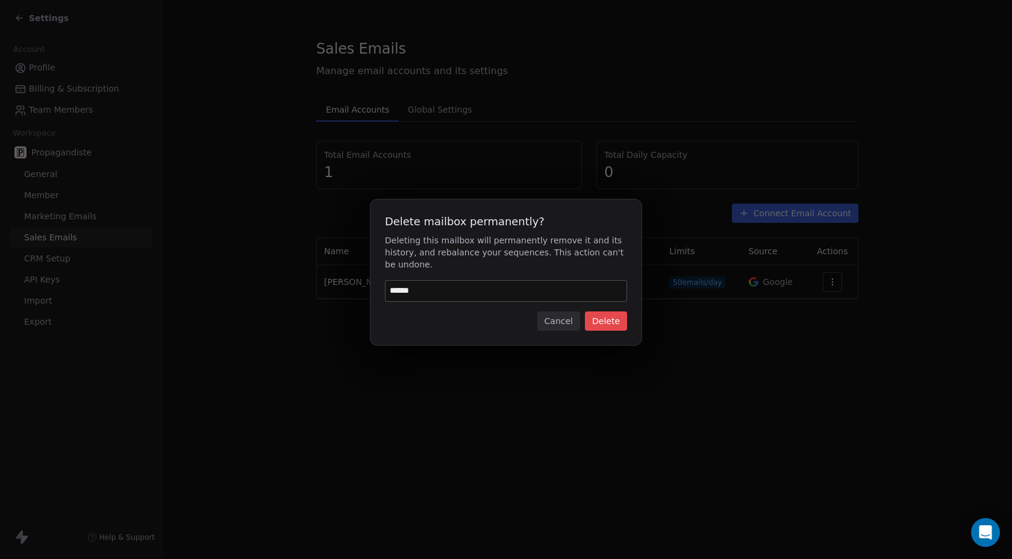
type input "******"
click at [599, 316] on button "Delete" at bounding box center [606, 320] width 42 height 19
click at [670, 373] on div "Delete mailbox permanently? Deleting this mailbox will permanently remove it an…" at bounding box center [506, 279] width 1012 height 199
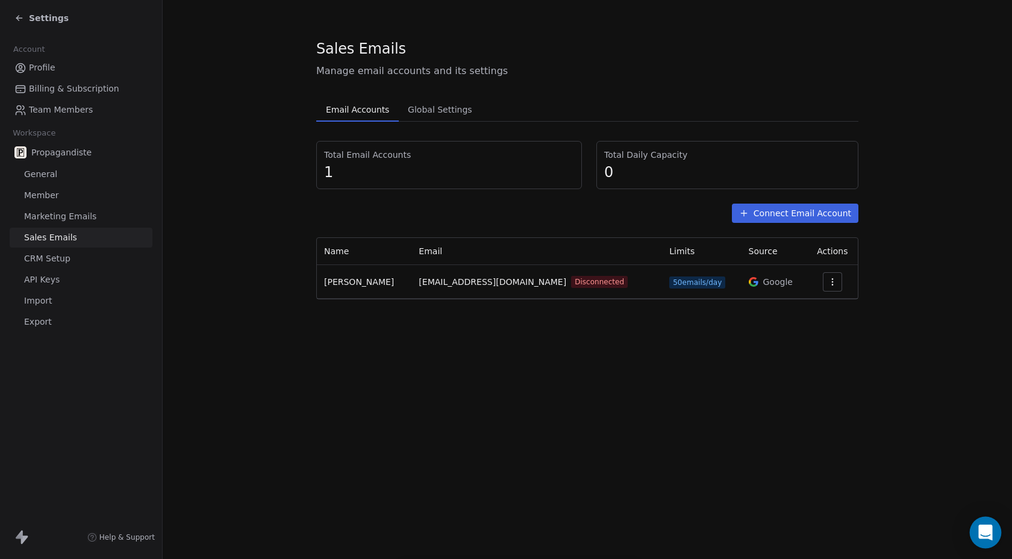
click at [986, 537] on icon "Open Intercom Messenger" at bounding box center [985, 533] width 14 height 16
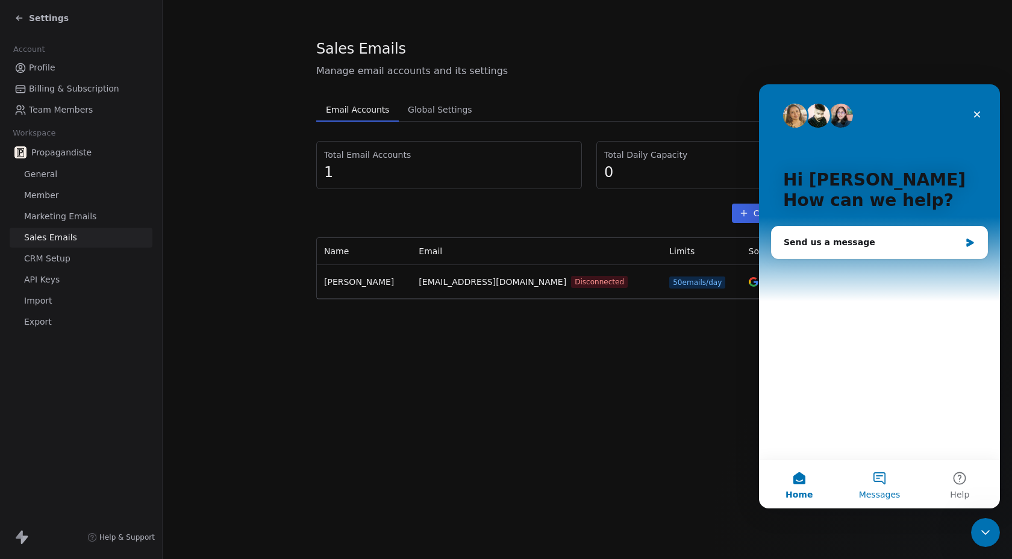
click at [879, 478] on button "Messages" at bounding box center [879, 484] width 80 height 48
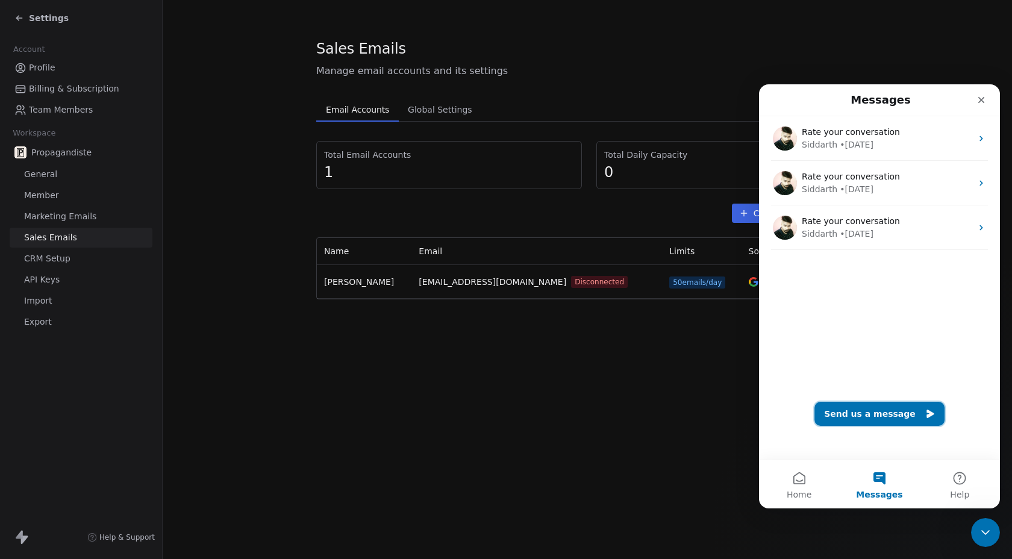
click at [851, 416] on button "Send us a message" at bounding box center [879, 414] width 130 height 24
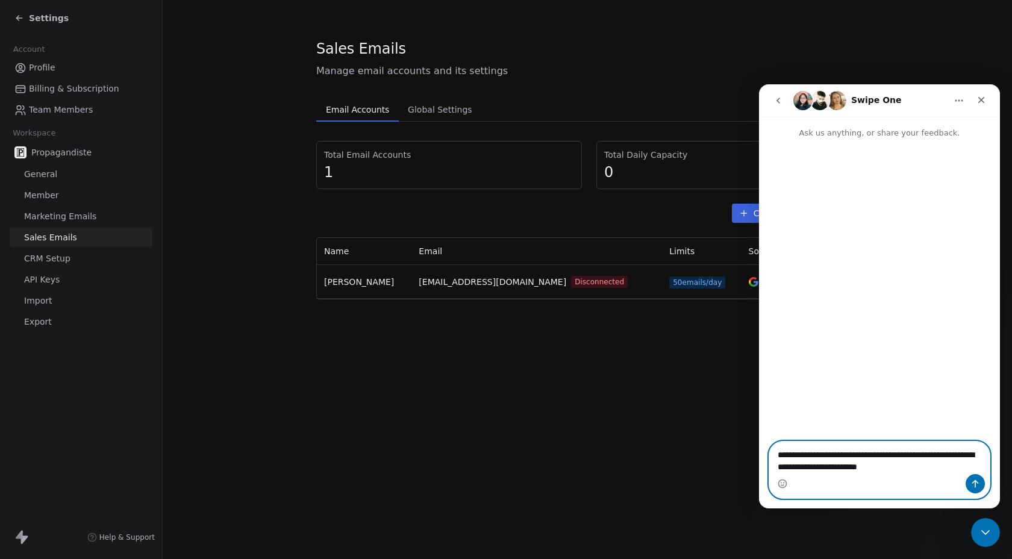
type textarea "**********"
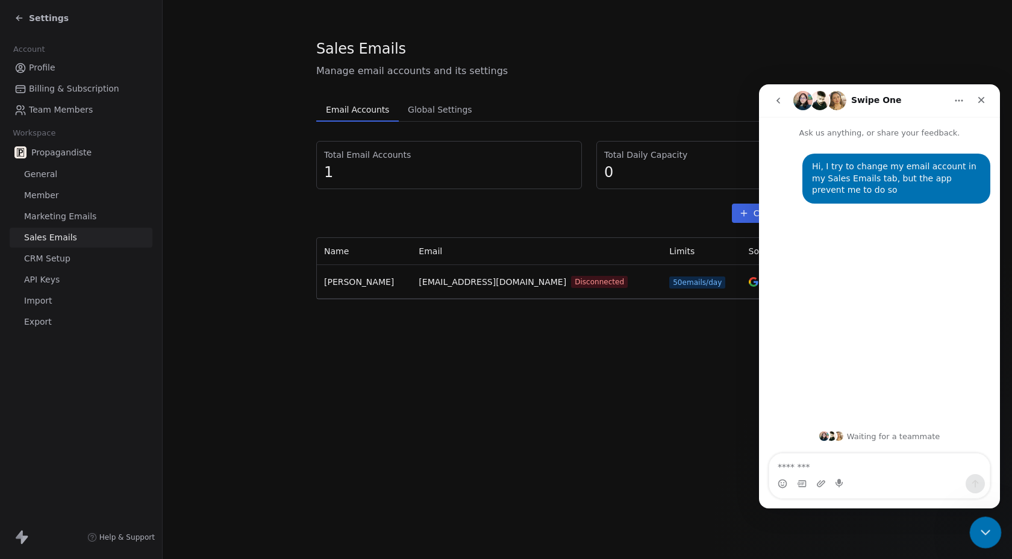
click at [985, 517] on div "Close Intercom Messenger" at bounding box center [983, 530] width 29 height 29
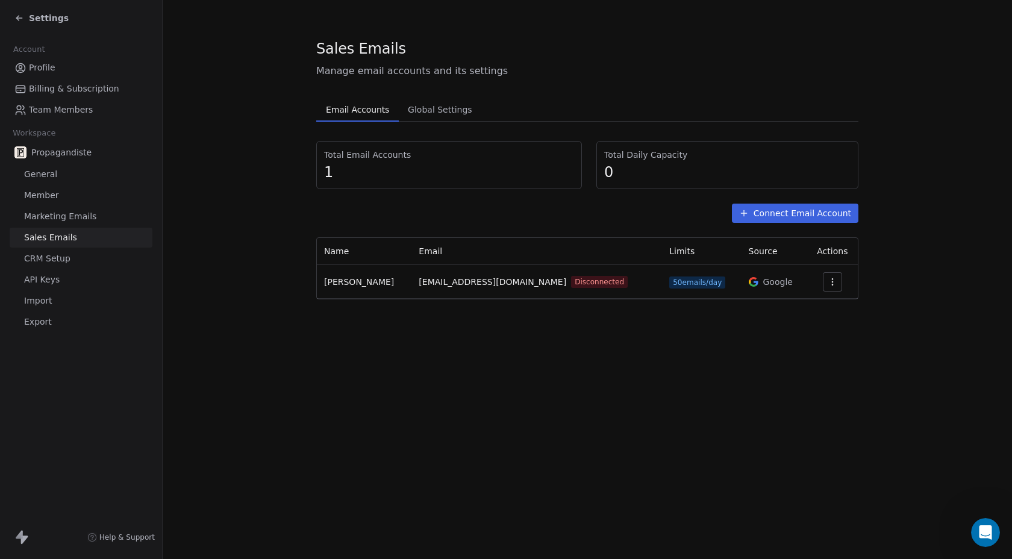
click at [842, 278] on div at bounding box center [832, 281] width 36 height 19
click at [831, 284] on icon "button" at bounding box center [832, 282] width 10 height 10
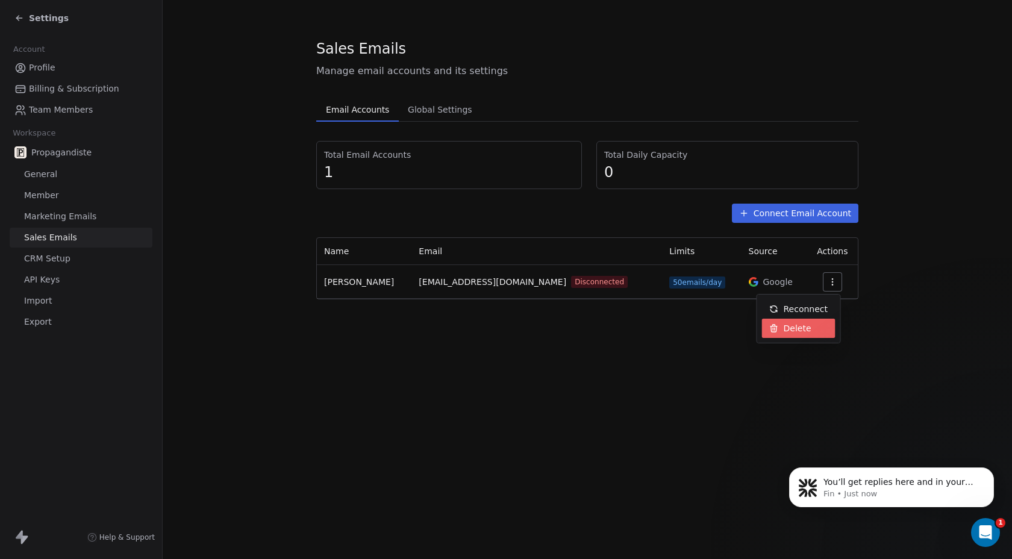
click at [811, 330] on div "Delete" at bounding box center [790, 328] width 57 height 19
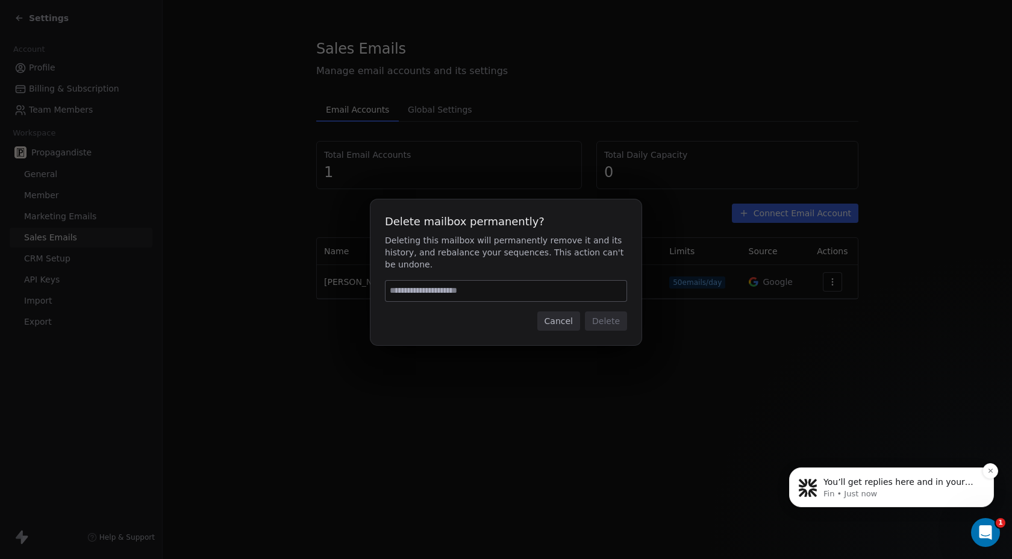
click at [840, 481] on p "You’ll get replies here and in your email: ✉️ antoinebarbat@gmail.com Our usual…" at bounding box center [900, 482] width 155 height 12
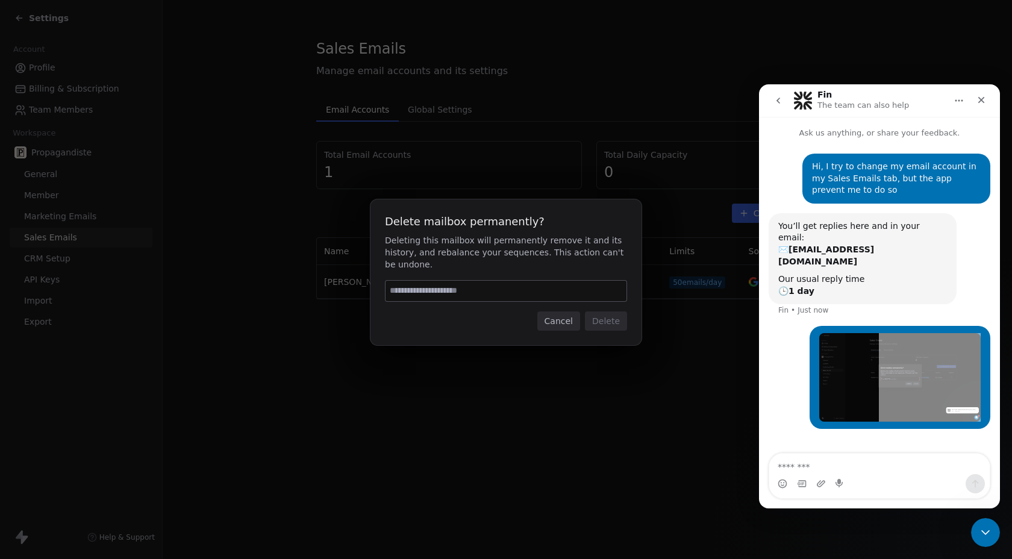
click at [485, 291] on input at bounding box center [505, 291] width 241 height 20
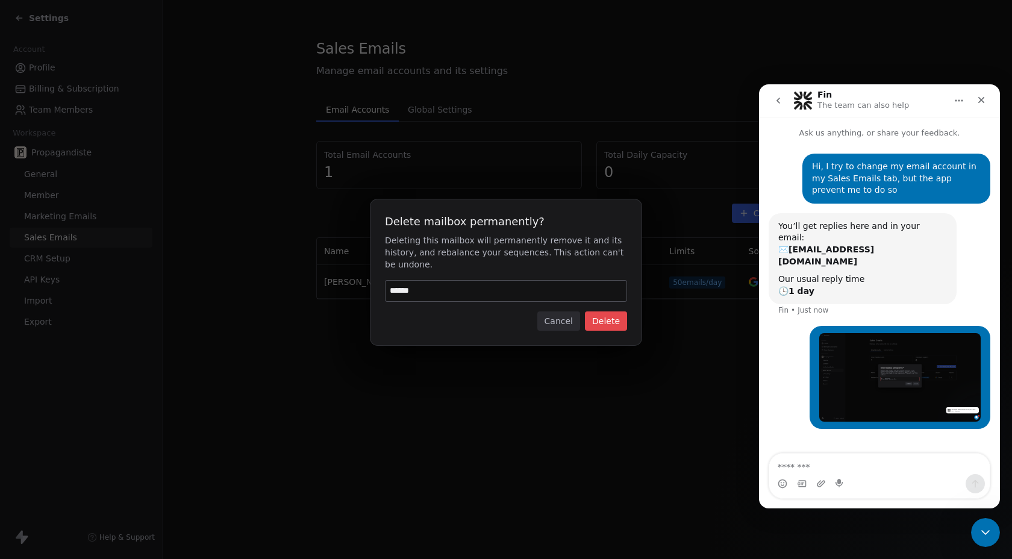
type input "******"
click at [608, 322] on button "Delete" at bounding box center [606, 320] width 42 height 19
click at [608, 322] on button "Delete" at bounding box center [598, 320] width 57 height 19
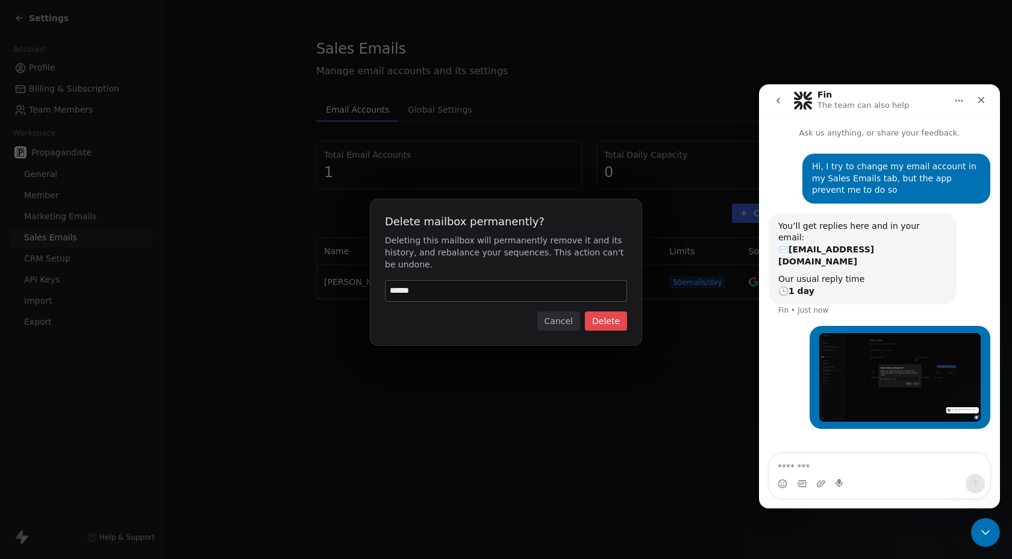
click at [608, 322] on button "Delete" at bounding box center [606, 320] width 42 height 19
click at [608, 393] on div "Delete mailbox permanently? Deleting this mailbox will permanently remove it an…" at bounding box center [506, 279] width 1012 height 559
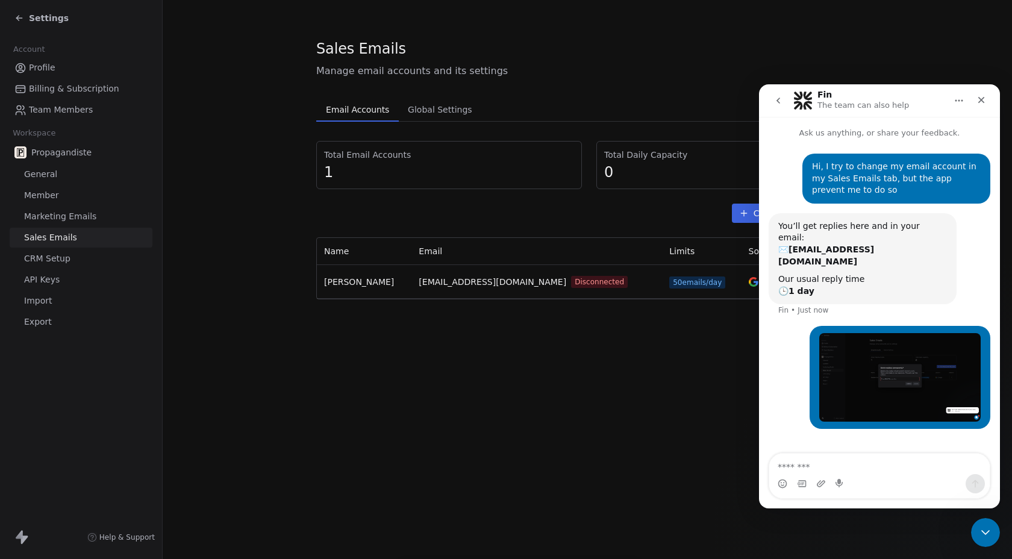
click at [608, 393] on div "Sales Emails Manage email accounts and its settings Email Accounts Email Accoun…" at bounding box center [587, 279] width 849 height 559
click at [816, 469] on textarea "Message…" at bounding box center [879, 463] width 220 height 20
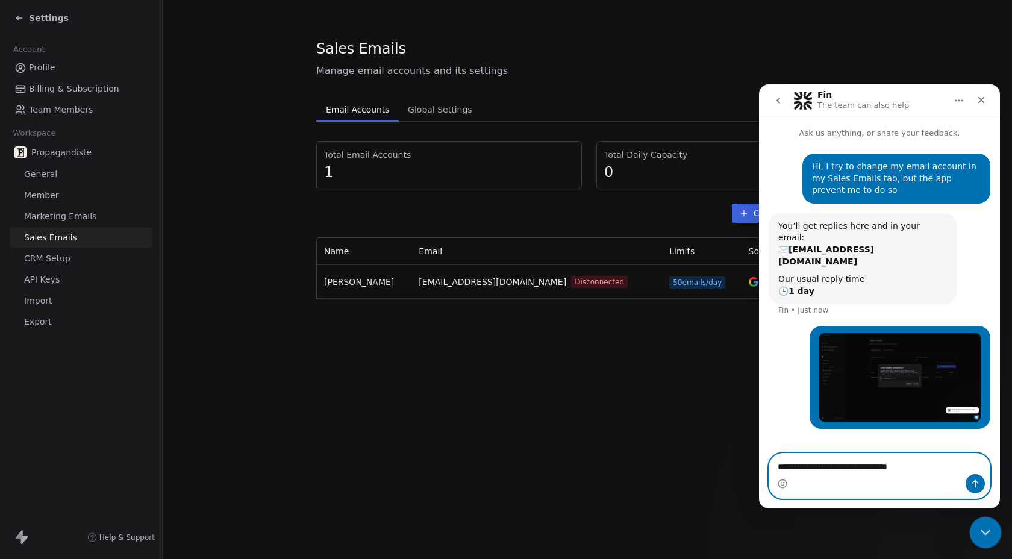
type textarea "**********"
click at [974, 524] on div "Close Intercom Messenger" at bounding box center [983, 530] width 29 height 29
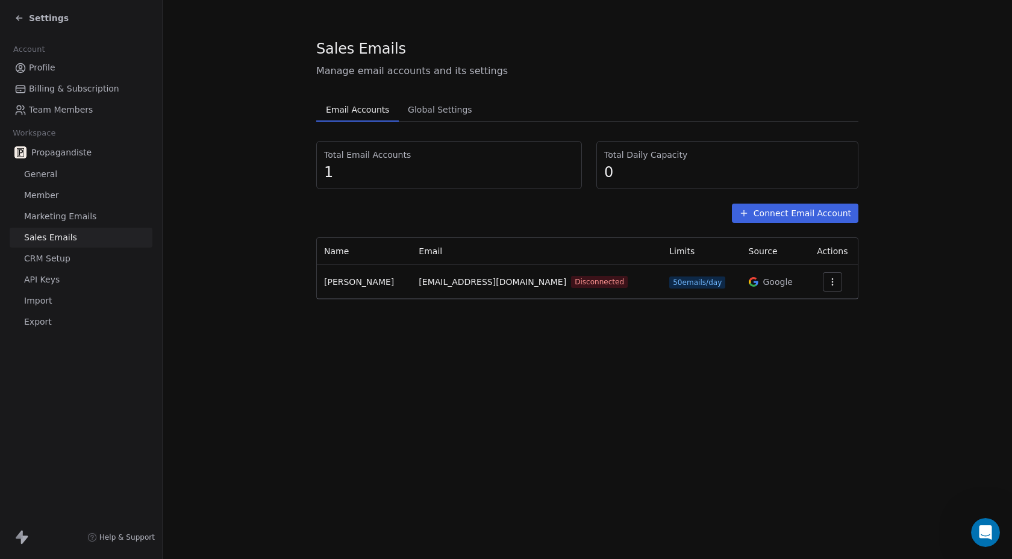
click at [832, 285] on icon "button" at bounding box center [832, 284] width 1 height 1
click at [802, 319] on div "Delete" at bounding box center [790, 328] width 57 height 19
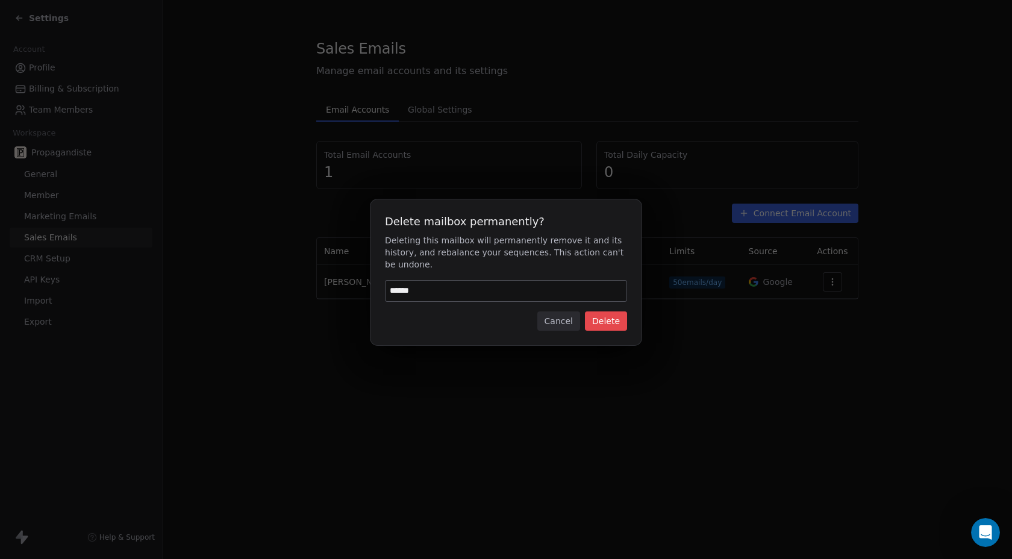
type input "******"
click at [609, 320] on button "Delete" at bounding box center [606, 320] width 42 height 19
click at [978, 533] on icon "Open Intercom Messenger" at bounding box center [984, 531] width 20 height 20
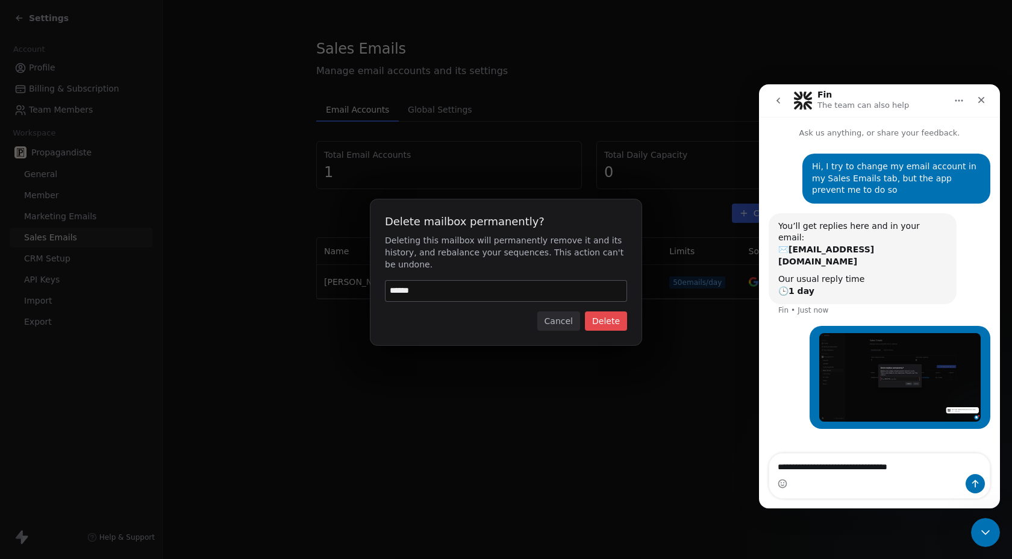
click at [838, 466] on textarea "**********" at bounding box center [879, 463] width 220 height 20
click at [873, 466] on textarea "**********" at bounding box center [879, 463] width 220 height 20
click at [903, 466] on textarea "**********" at bounding box center [879, 463] width 220 height 20
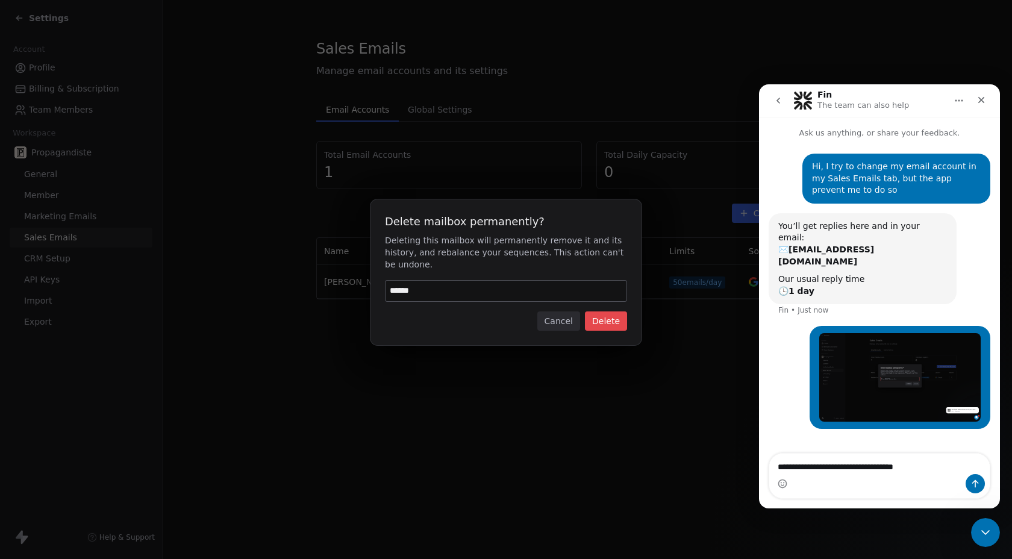
type textarea "**********"
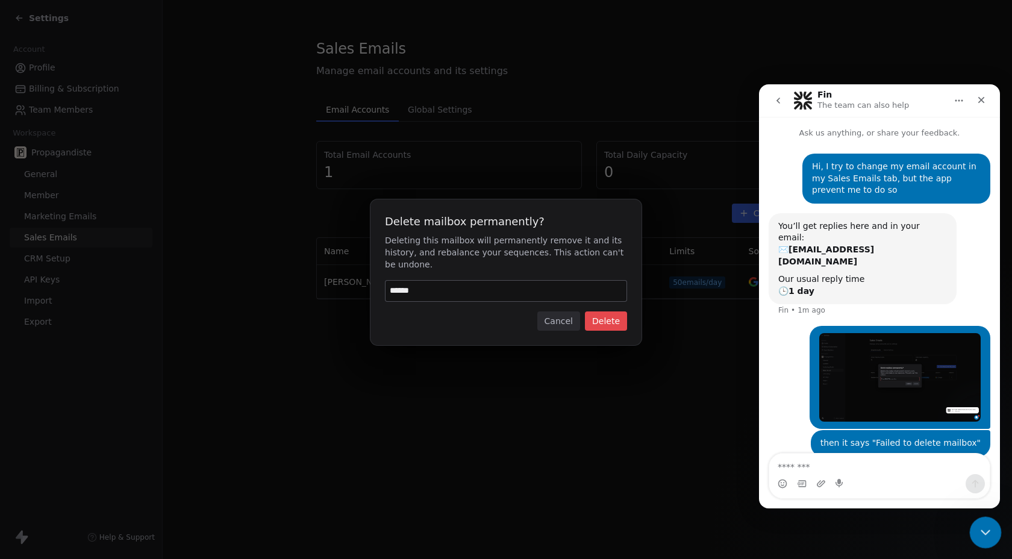
click at [980, 523] on div "Close Intercom Messenger" at bounding box center [983, 530] width 29 height 29
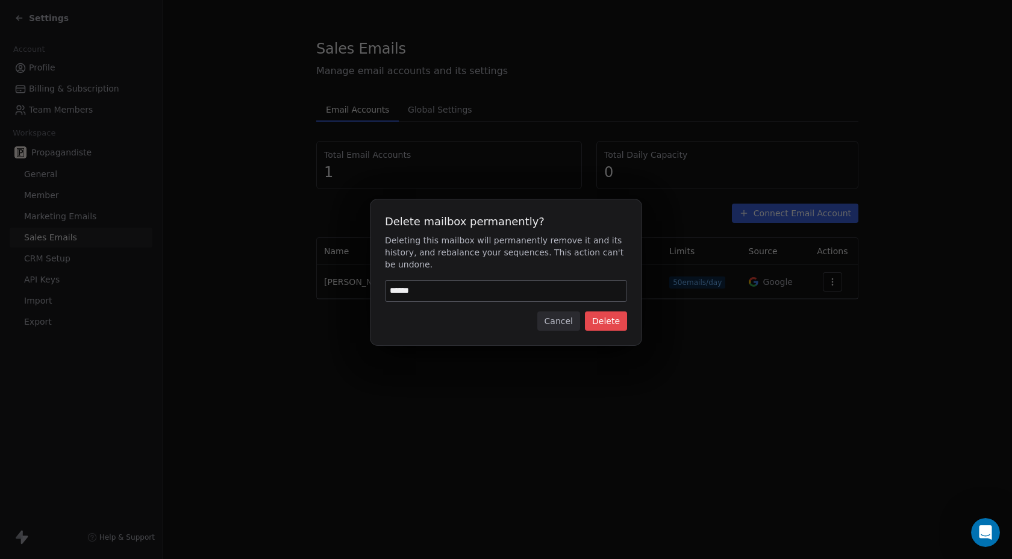
click at [597, 322] on button "Delete" at bounding box center [606, 320] width 42 height 19
click at [541, 318] on button "Cancel" at bounding box center [558, 320] width 43 height 19
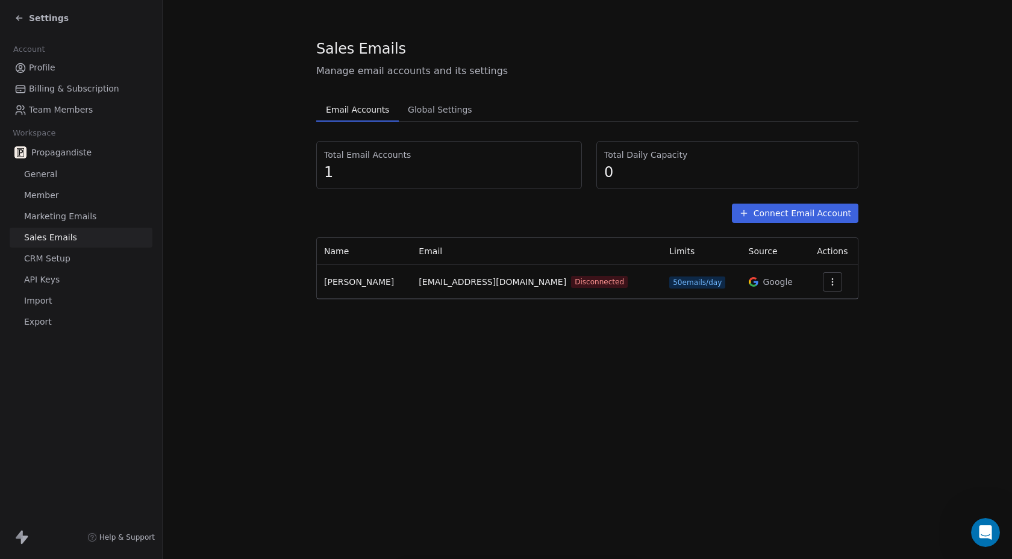
click at [756, 213] on button "Connect Email Account" at bounding box center [795, 213] width 126 height 19
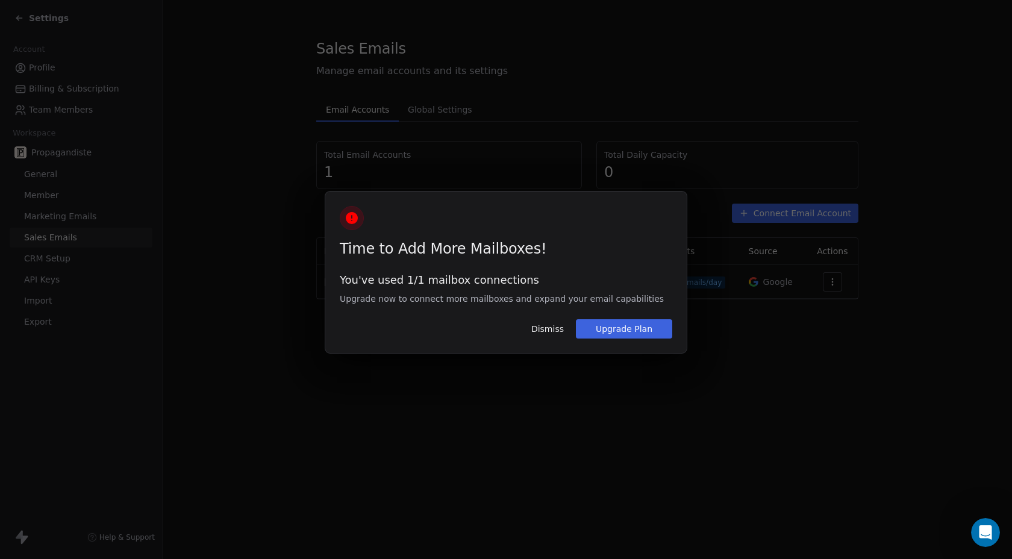
click at [544, 324] on button "Dismiss" at bounding box center [547, 329] width 47 height 20
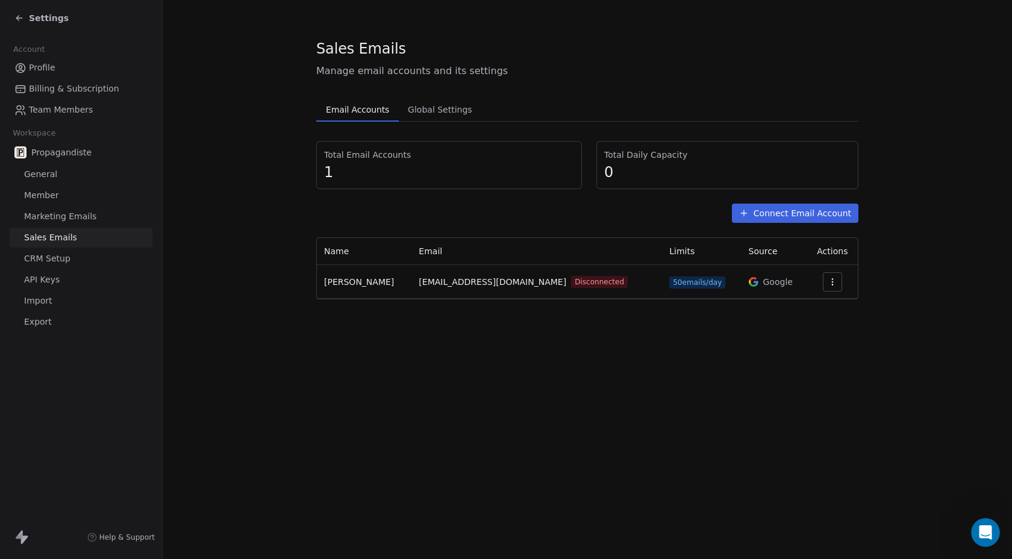
click at [50, 271] on link "API Keys" at bounding box center [81, 280] width 143 height 20
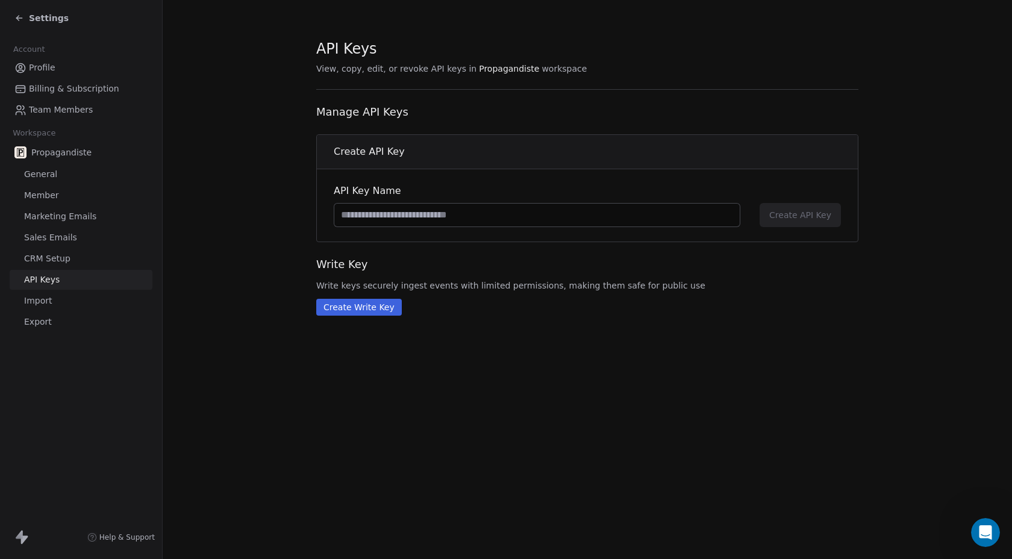
click at [414, 216] on input at bounding box center [536, 215] width 405 height 23
type input "**********"
click at [779, 222] on button "Create API Key" at bounding box center [799, 215] width 81 height 24
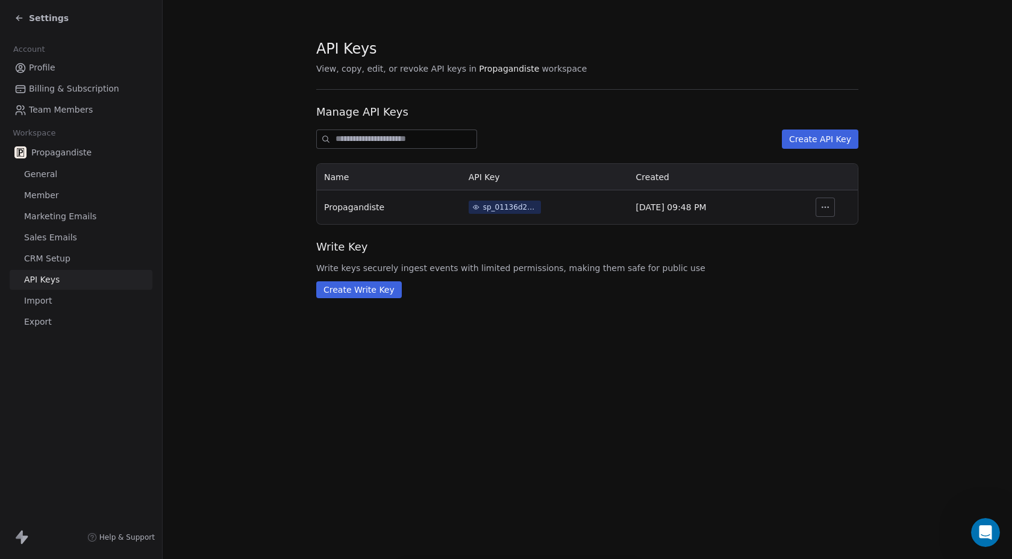
click at [822, 208] on icon "button" at bounding box center [825, 207] width 10 height 10
click at [610, 331] on section "API Keys View, copy, edit, or revoke API keys in Propagandiste workspace Manage…" at bounding box center [587, 168] width 849 height 337
click at [357, 293] on button "Create Write Key" at bounding box center [359, 289] width 86 height 17
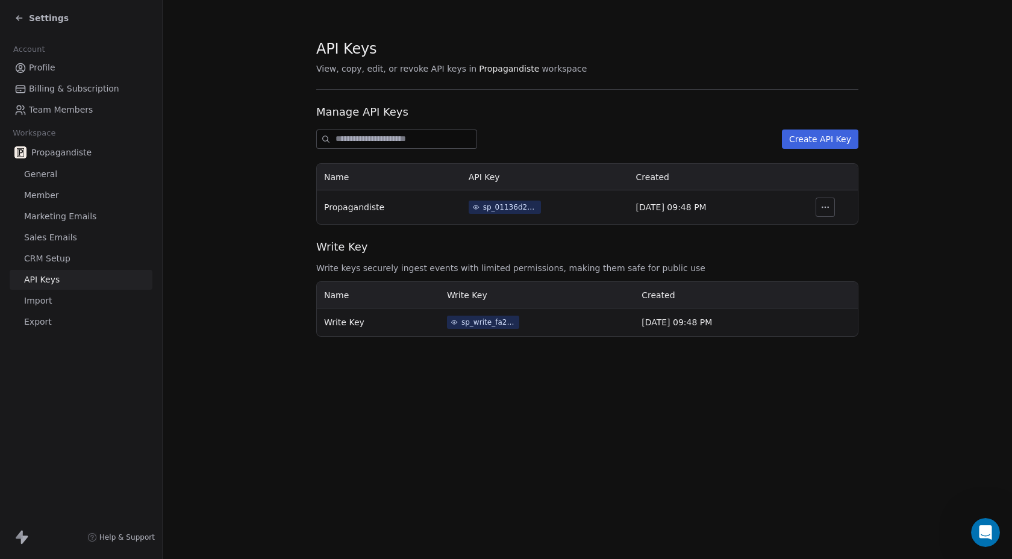
click at [484, 208] on div "sp_01136d2e73534b26ba23f15ea9917a9a" at bounding box center [510, 207] width 54 height 11
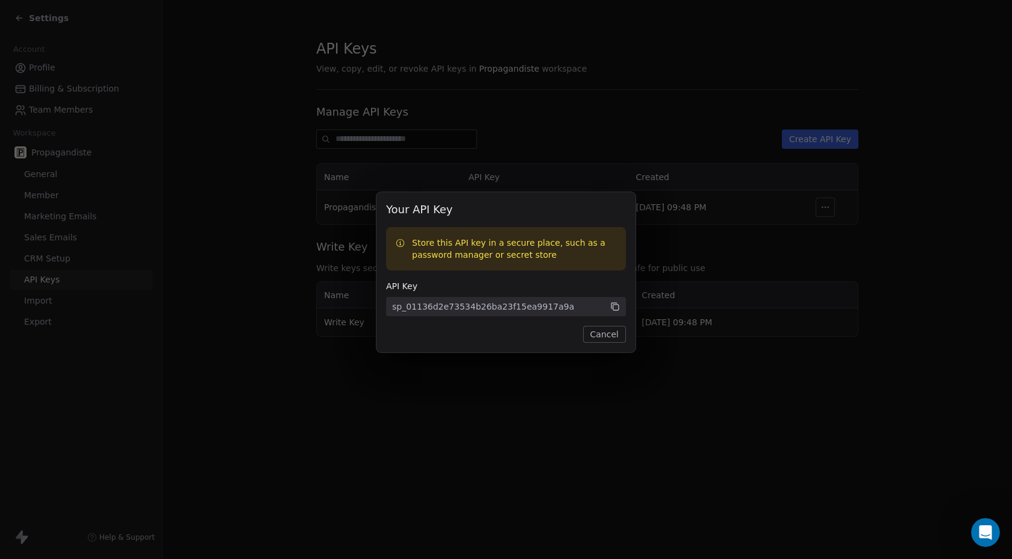
click at [610, 339] on button "Cancel" at bounding box center [604, 334] width 43 height 17
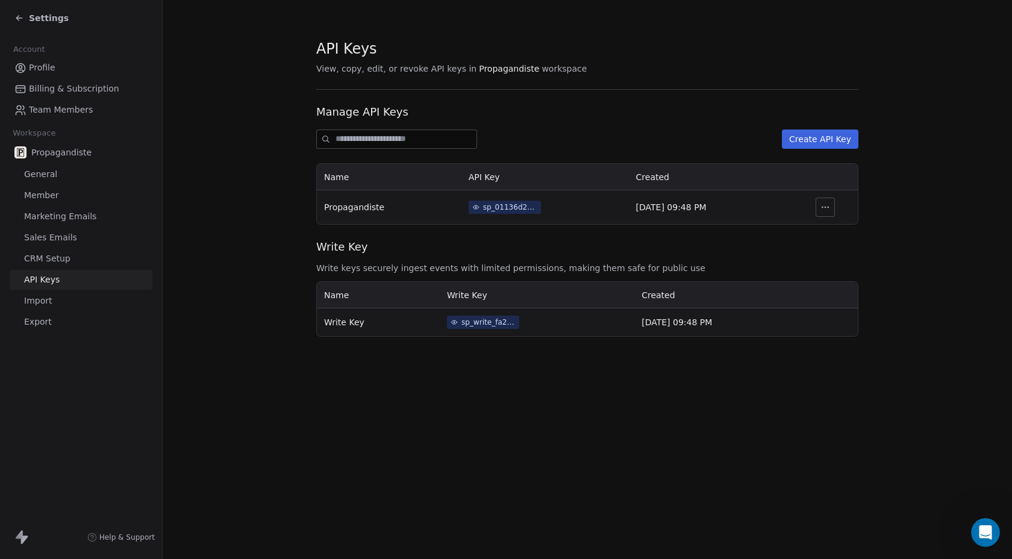
click at [832, 207] on button "button" at bounding box center [824, 207] width 19 height 19
click at [612, 512] on div "API Keys View, copy, edit, or revoke API keys in Propagandiste workspace Manage…" at bounding box center [587, 279] width 849 height 559
click at [40, 263] on span "CRM Setup" at bounding box center [47, 258] width 46 height 13
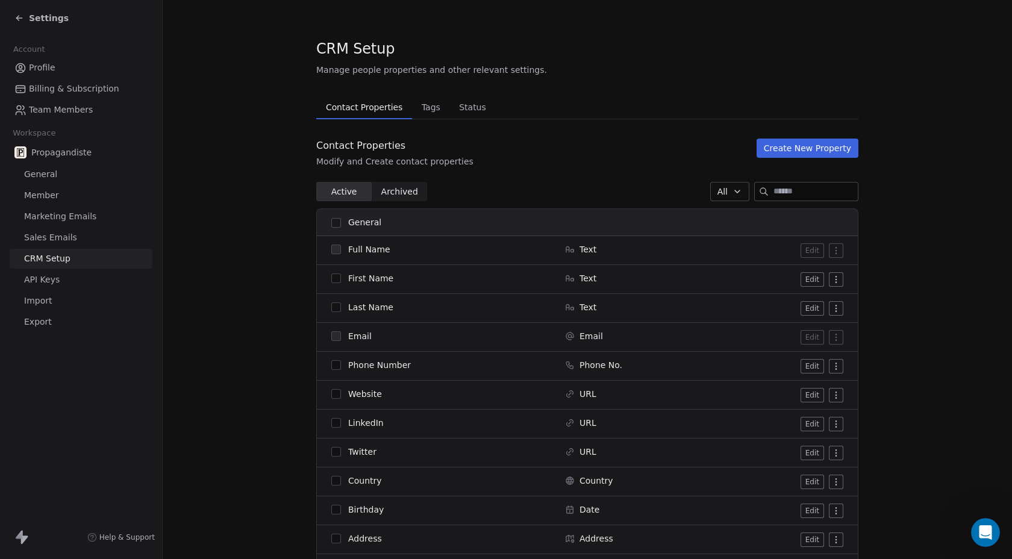
click at [43, 237] on span "Sales Emails" at bounding box center [50, 237] width 53 height 13
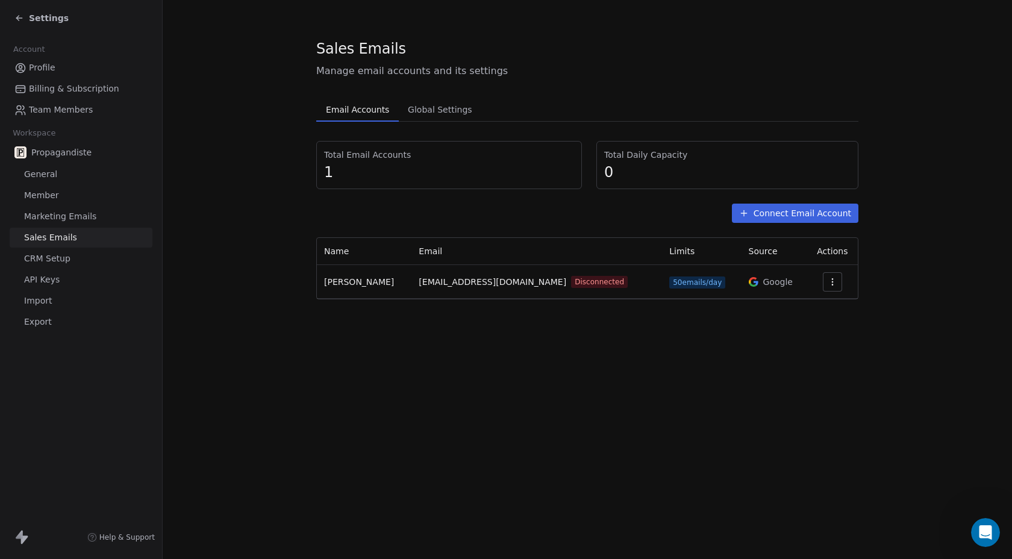
click at [33, 190] on span "Member" at bounding box center [41, 195] width 35 height 13
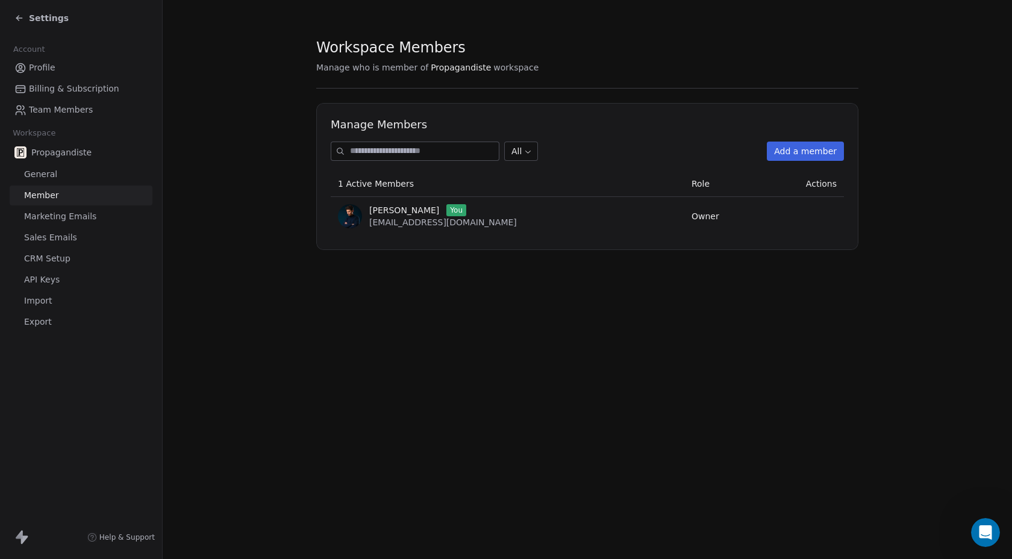
click at [69, 204] on link "Member" at bounding box center [81, 195] width 143 height 20
click at [70, 214] on span "Marketing Emails" at bounding box center [60, 216] width 72 height 13
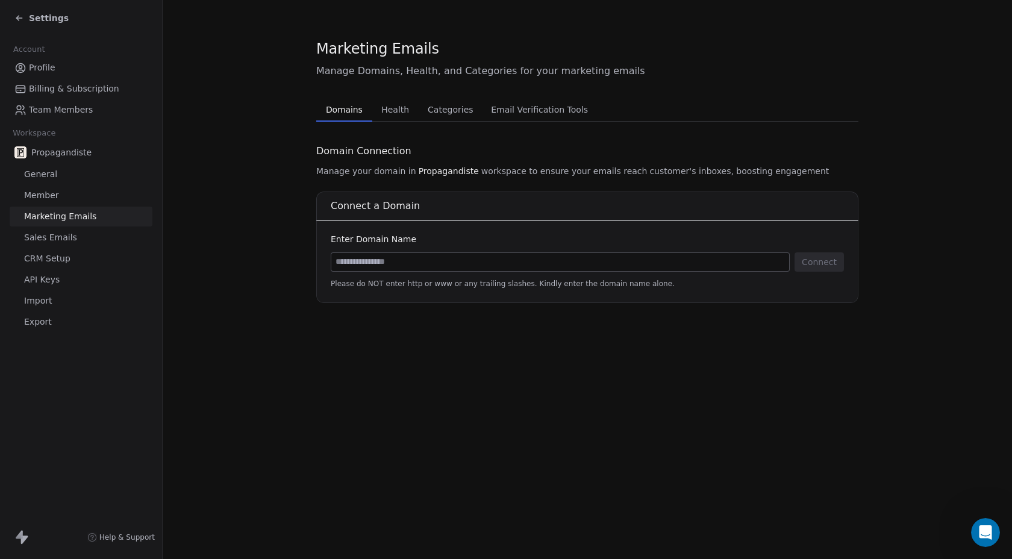
click at [387, 108] on span "Health" at bounding box center [394, 109] width 37 height 17
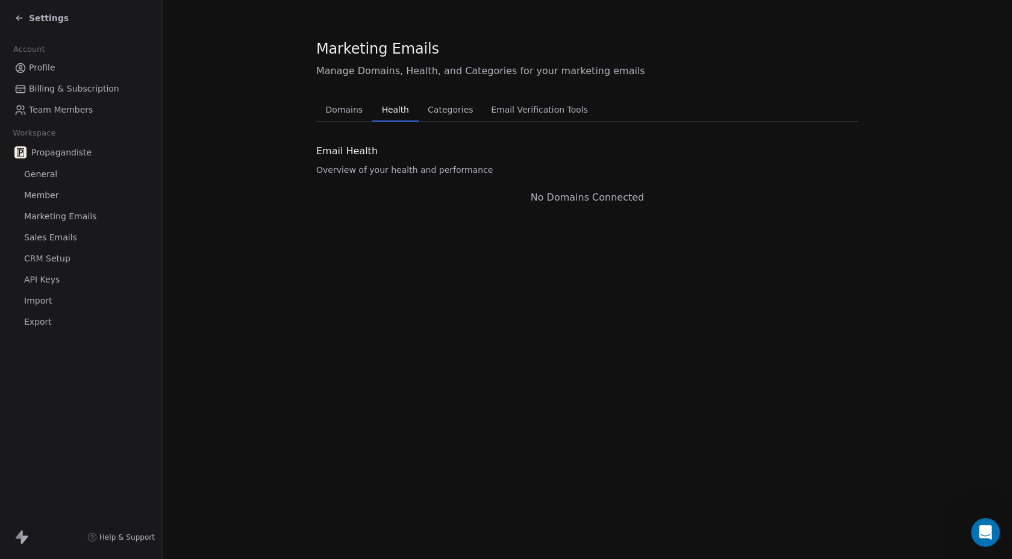
click at [55, 181] on link "General" at bounding box center [81, 174] width 143 height 20
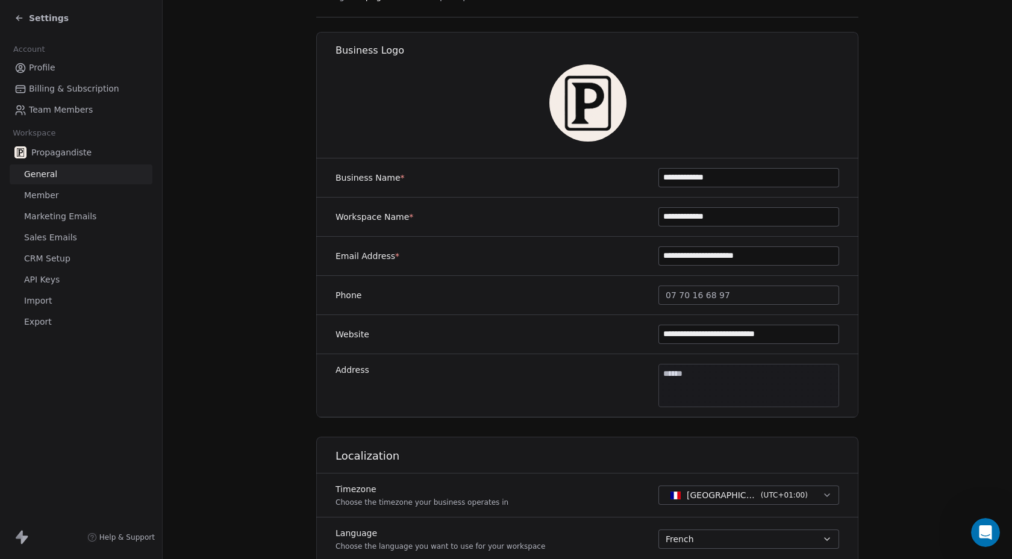
scroll to position [568, 0]
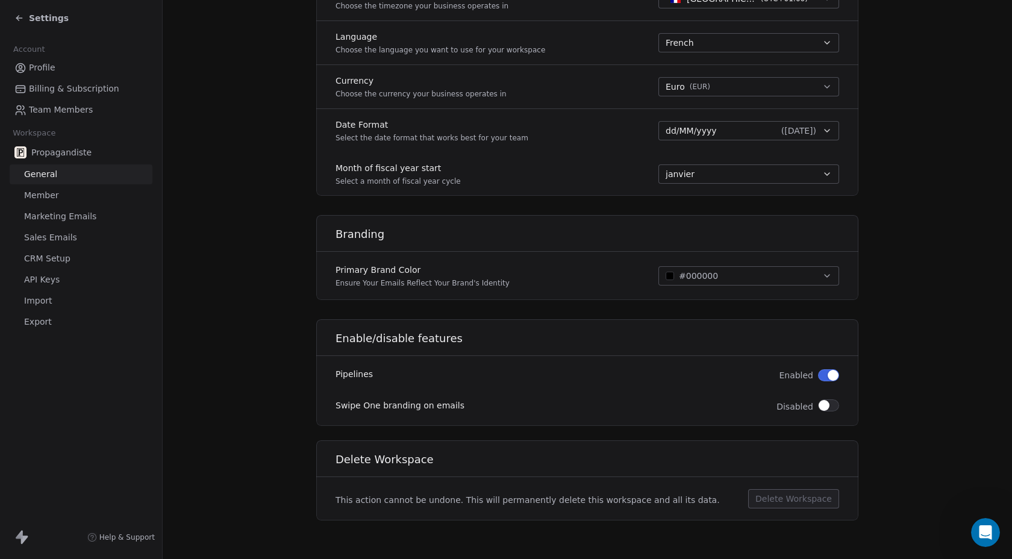
click at [37, 114] on span "Team Members" at bounding box center [61, 110] width 64 height 13
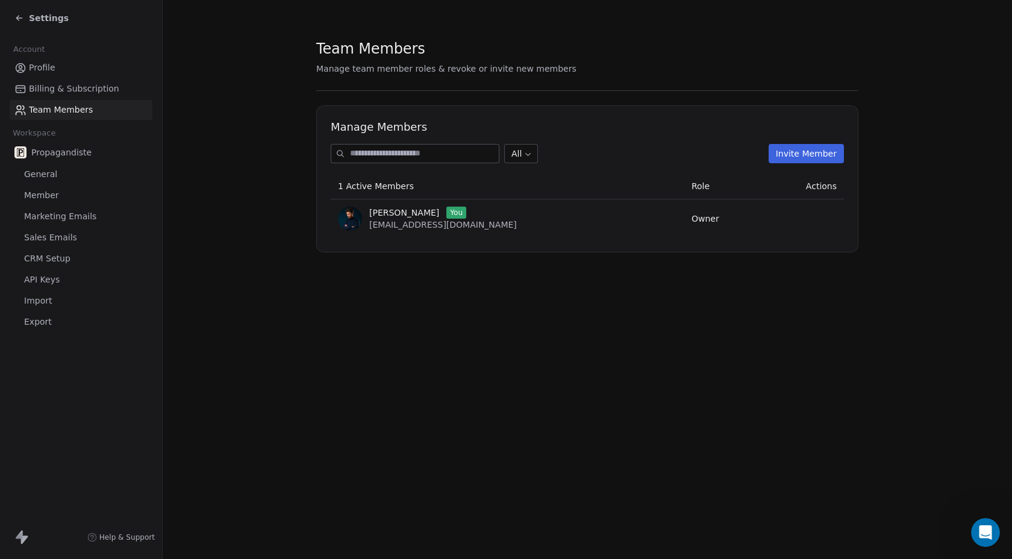
click at [77, 88] on span "Billing & Subscription" at bounding box center [74, 89] width 90 height 13
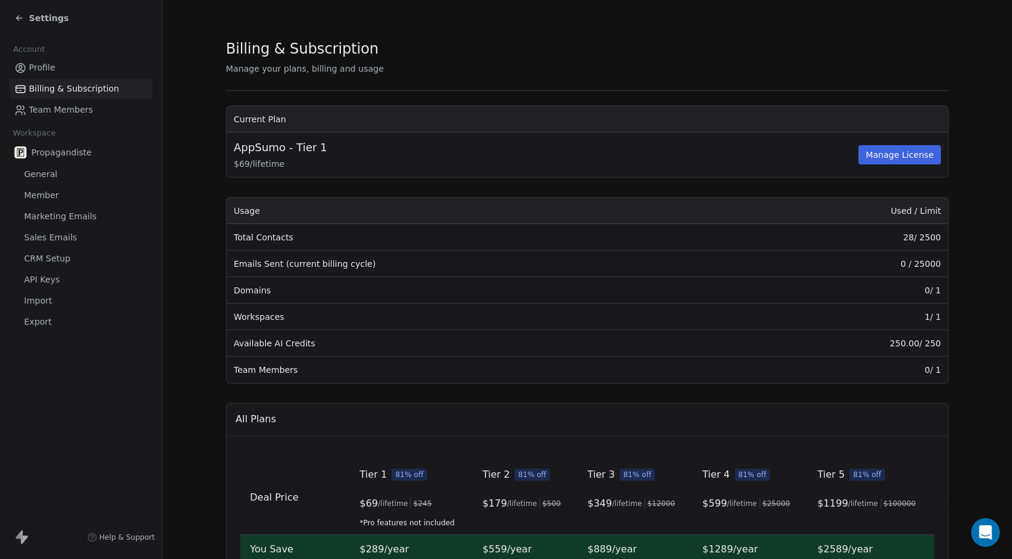
click at [878, 152] on button "Manage License" at bounding box center [899, 154] width 83 height 19
click at [36, 14] on span "Settings" at bounding box center [49, 18] width 40 height 12
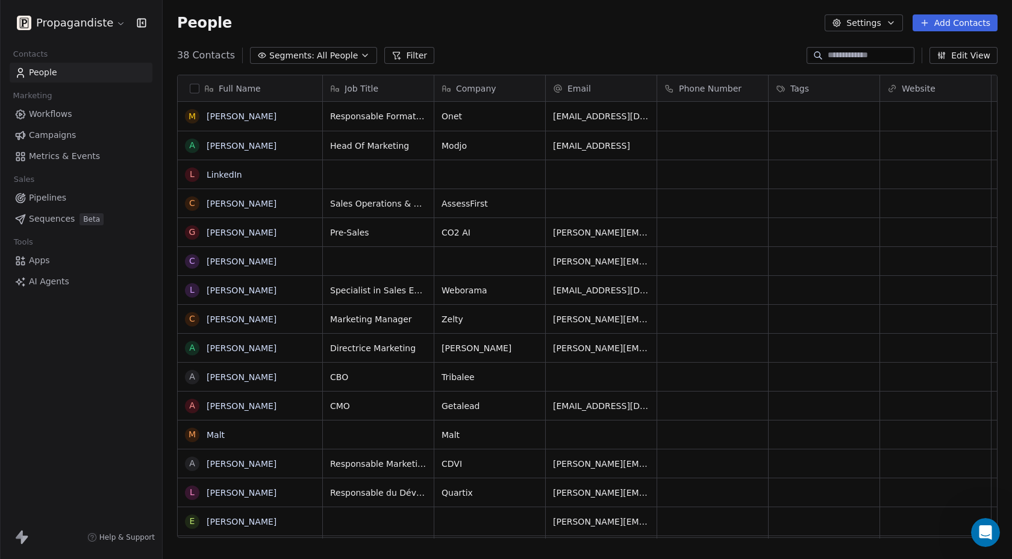
scroll to position [492, 849]
